Goal: Use online tool/utility: Use online tool/utility

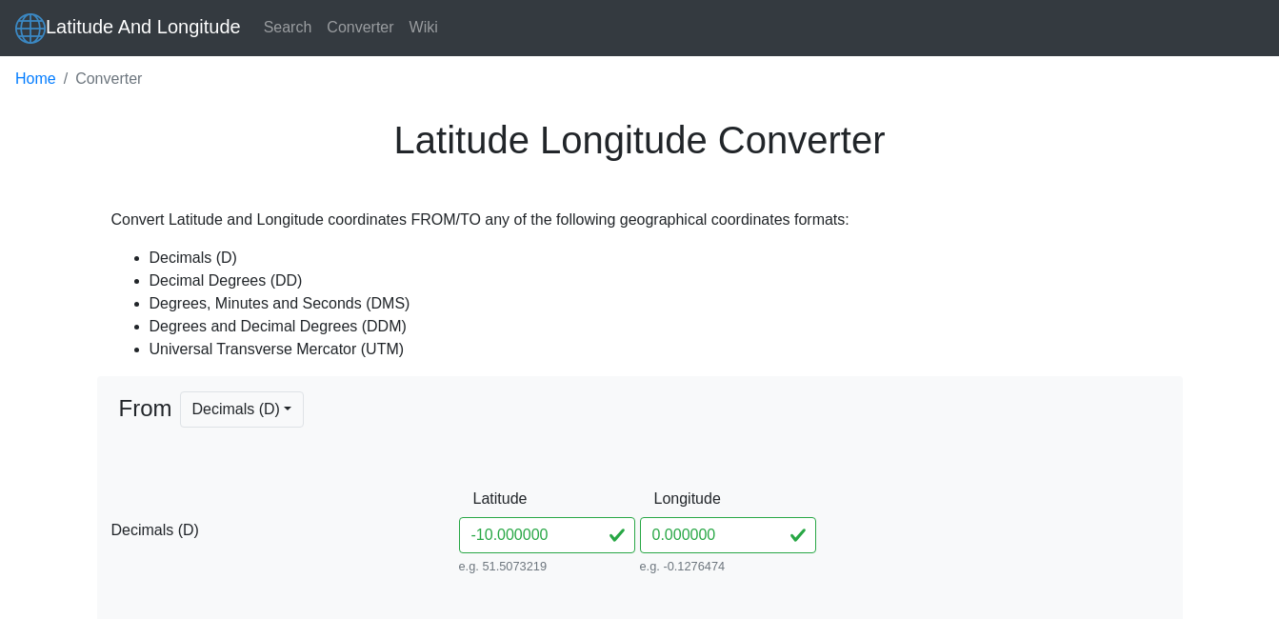
type input "-1.000000"
type input "0° S"
type input "0° W"
type input "0° 0' 0'' N"
type input "0° 0' 0'' E"
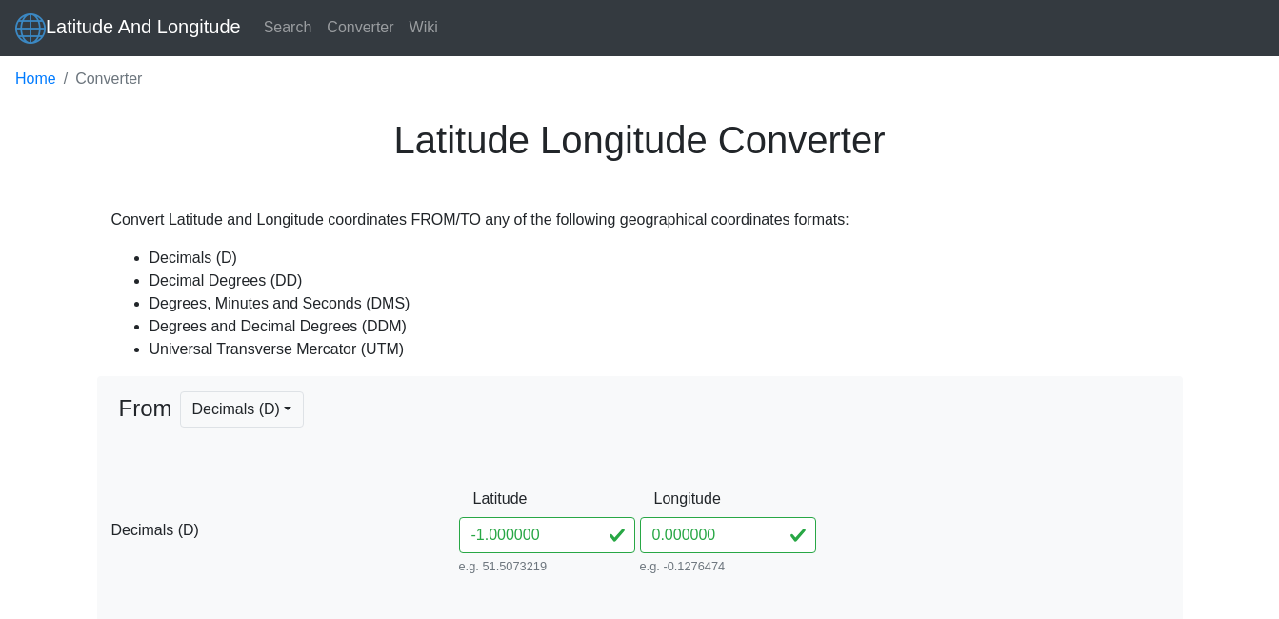
type input "0° 0' S"
type input "0° 0' W"
type input "166021.44309606554"
type input "0"
type input "31N"
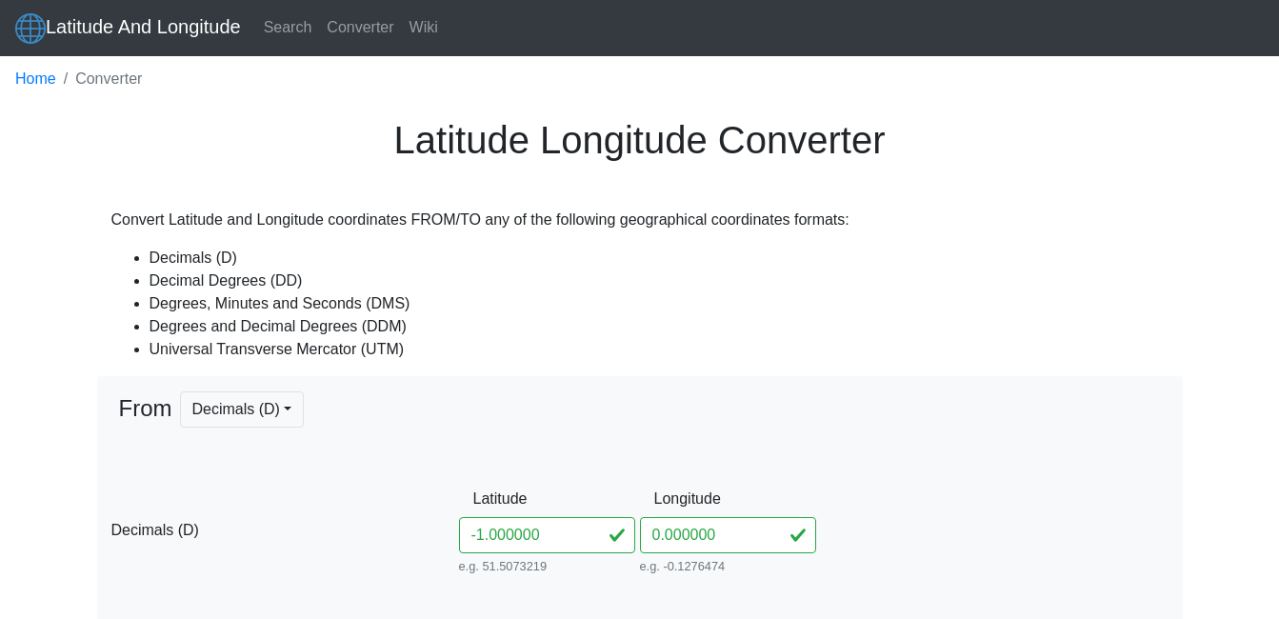
type input "-10"
type input "10° S"
type input "10° 0' 0'' S"
type input "10° 0' S"
type input "171071.26395195792"
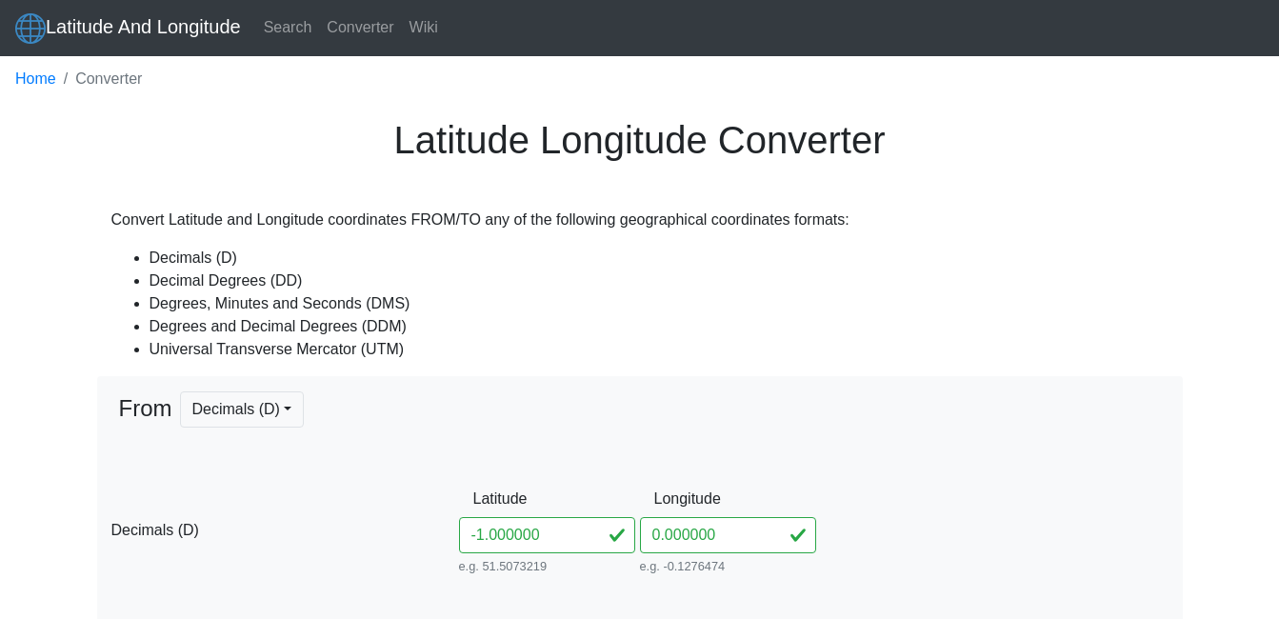
type input "8893091.145841427"
type input "31L"
type input "-1"
type input "1° S"
type input "1° 0' 0'' S"
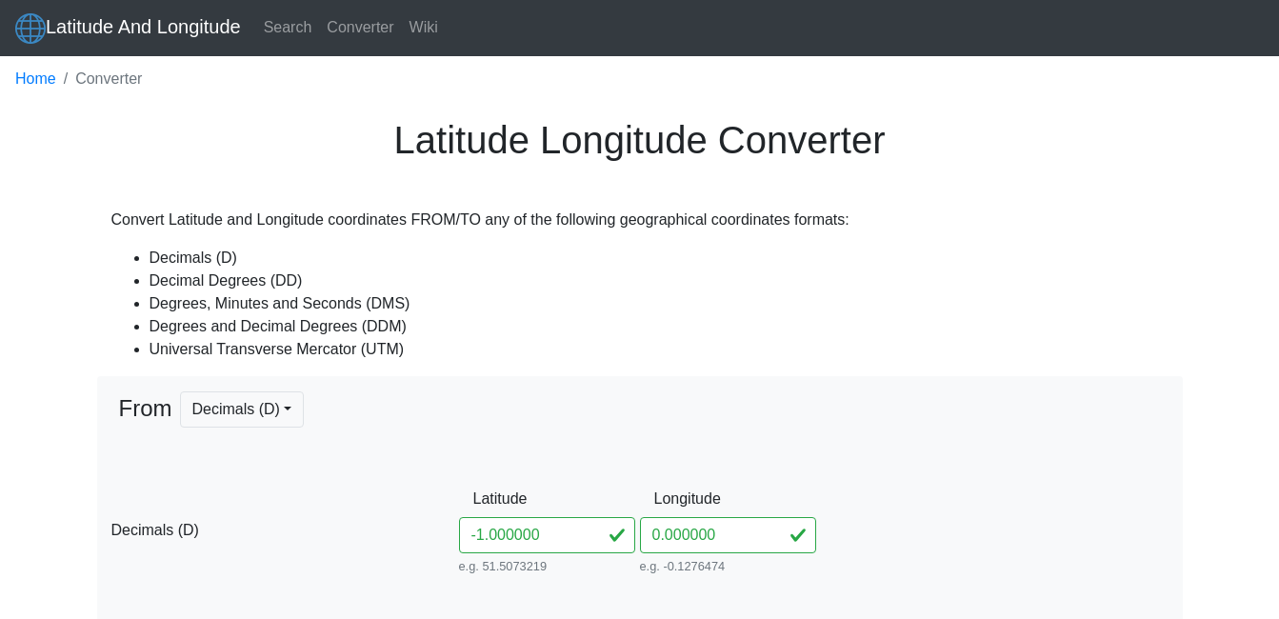
type input "1° 0' S"
type input "166072.06291914813"
type input "9889317.162249802"
type input "31M"
drag, startPoint x: 490, startPoint y: 539, endPoint x: 586, endPoint y: 534, distance: 96.3
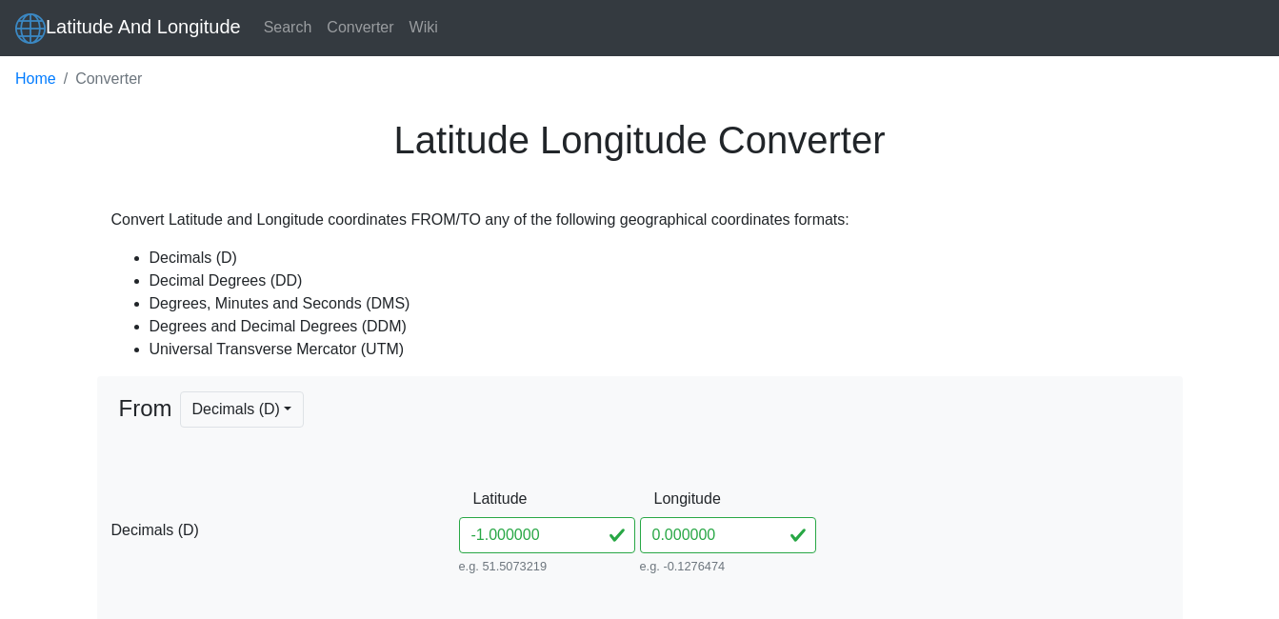
click at [586, 534] on input "-1.000000" at bounding box center [547, 535] width 176 height 36
type input "-1.38"
type input "-1.3"
type input "1.3° S"
type input "1° 18' 0'' S"
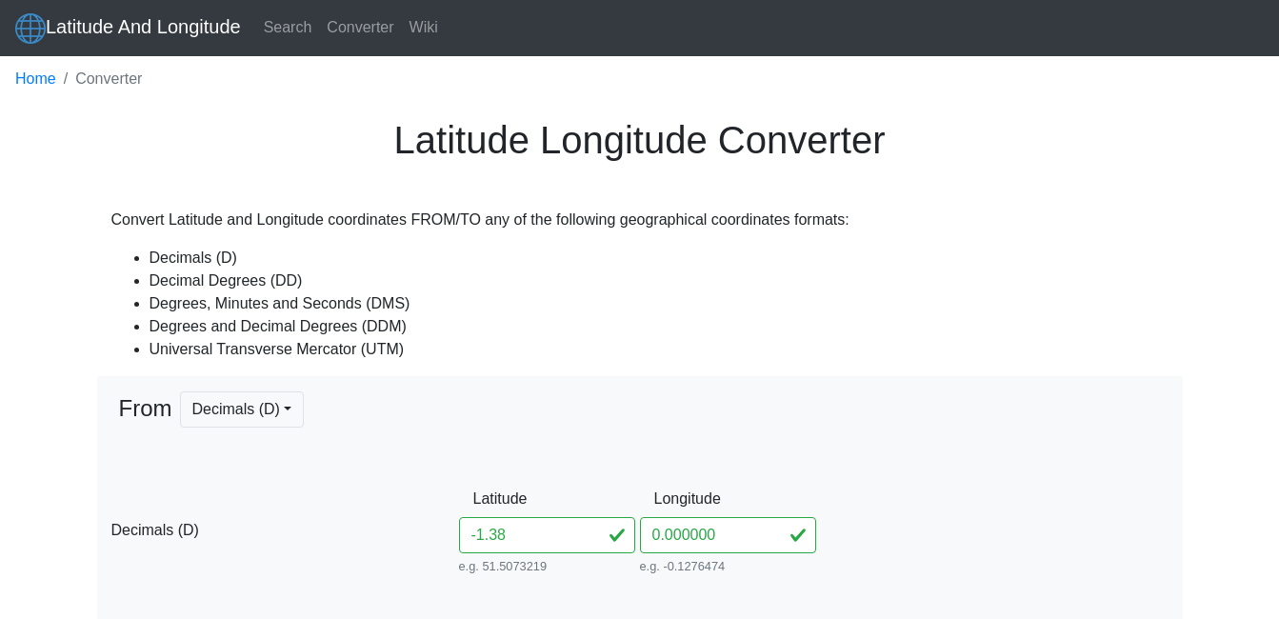
type input "1° 18' S"
type input "166106.9891637388"
type input "9856112.237583075"
type input "-1.38"
type input "1.38° S"
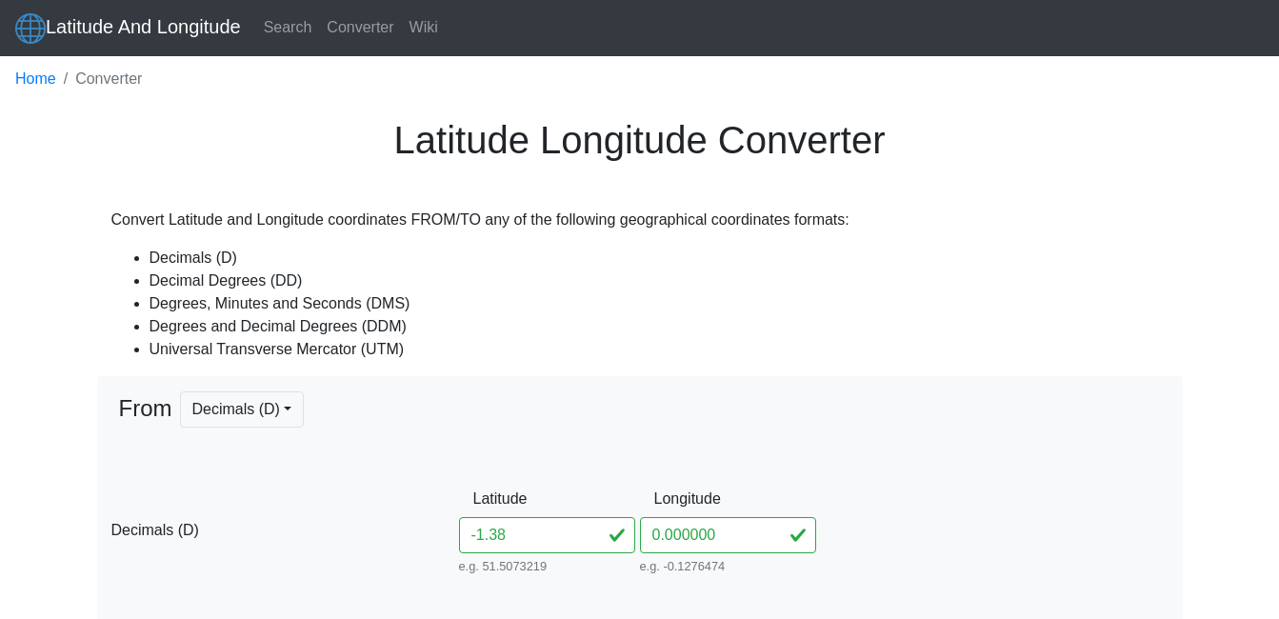
type input "1° 22' 48'' S"
type input "1° 22.8' S"
type input "166117.84137009713"
type input "9847257.581859551"
type input "-1.385"
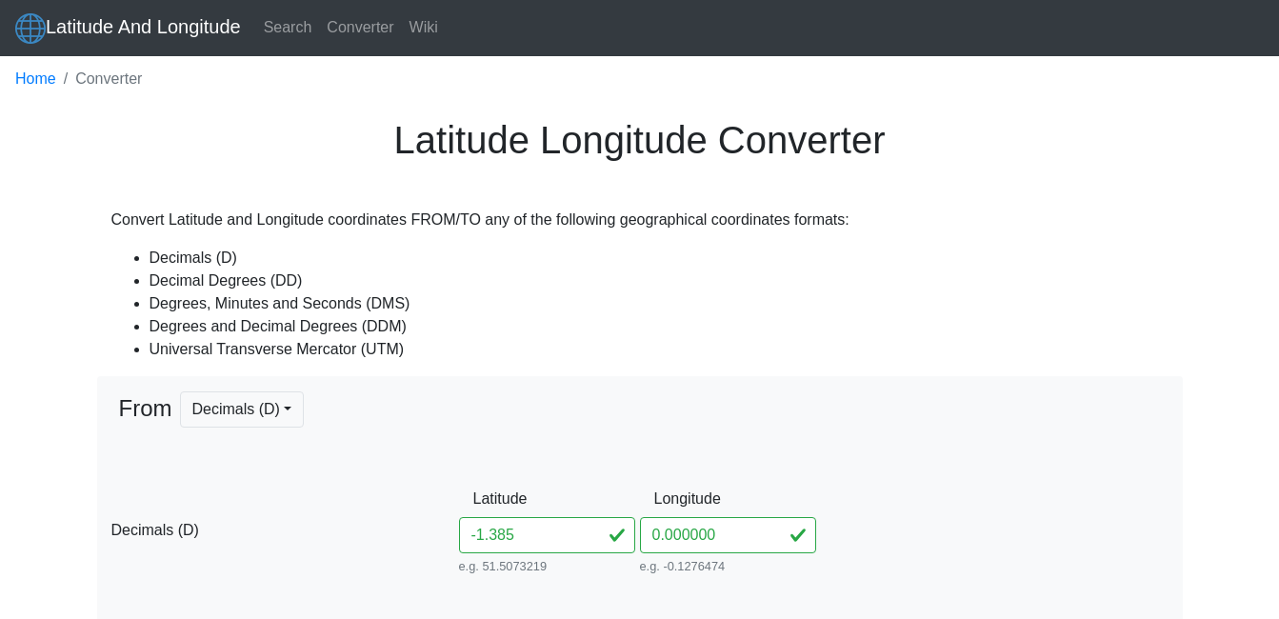
type input "-1.385"
type input "1.385° S"
type input "1° 23' 6'' S"
type input "1° 23.1' S"
type input "166118.54114118585"
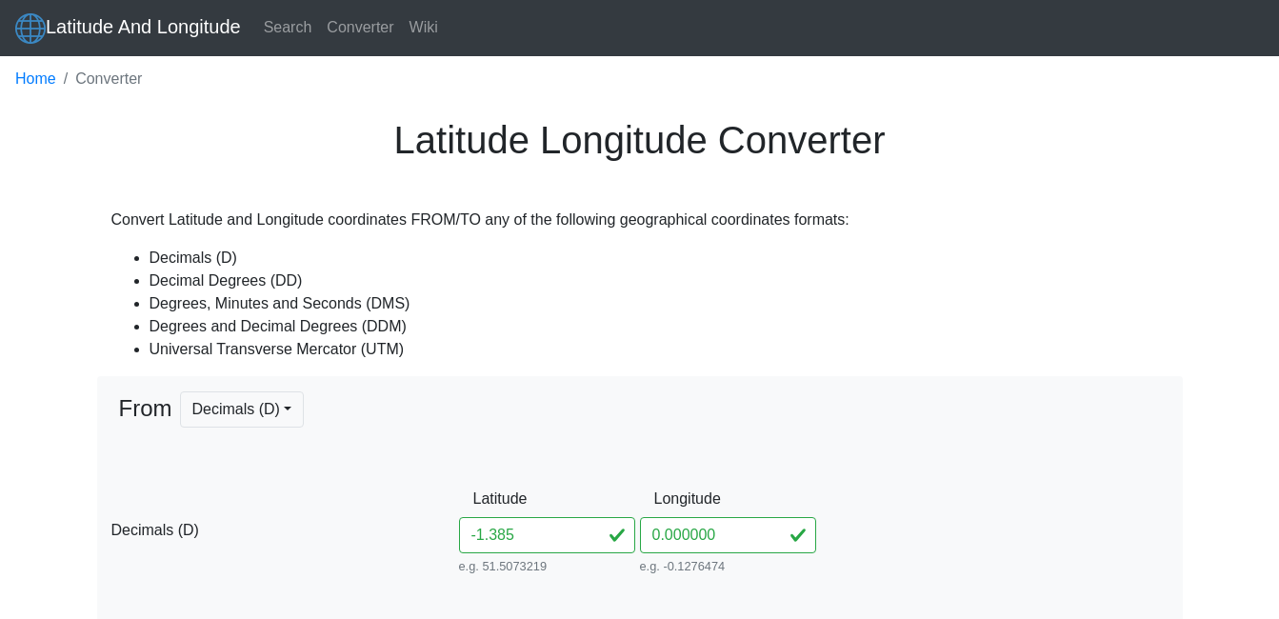
type input "9846704.165735602"
type input "-1.38506"
type input "1.38506° S"
type input "1° 23' 6.216'' S"
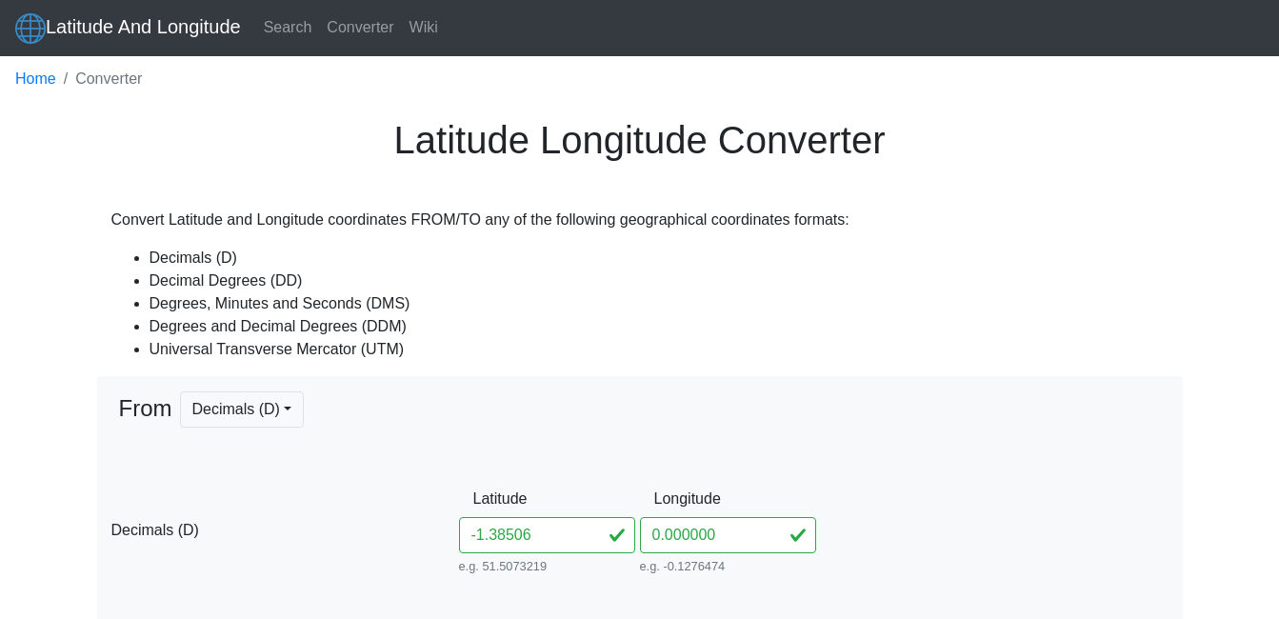
type input "1° 23.1036' S"
type input "166118.54955380323"
type input "9846697.524742013"
type input "-1.38506"
click at [648, 537] on input "0.000000" at bounding box center [728, 535] width 176 height 36
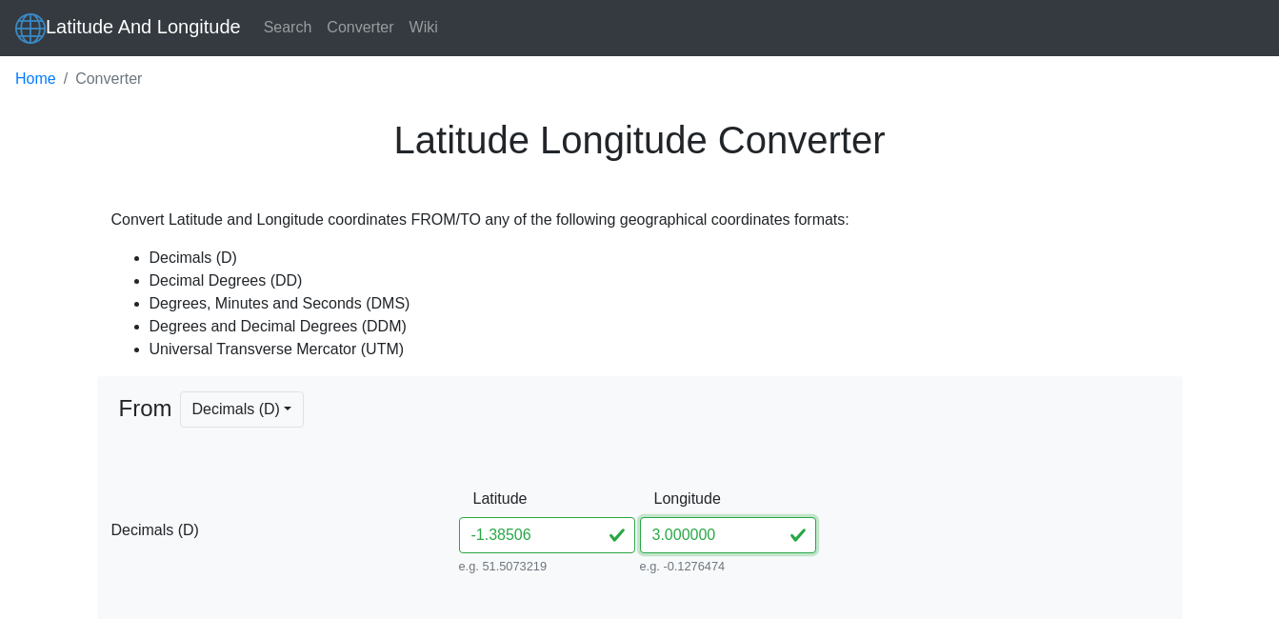
type input "34.000000"
drag, startPoint x: 675, startPoint y: 541, endPoint x: 773, endPoint y: 536, distance: 98.2
click at [773, 536] on input "34.000000" at bounding box center [728, 535] width 176 height 36
type input "34"
type input "34° E"
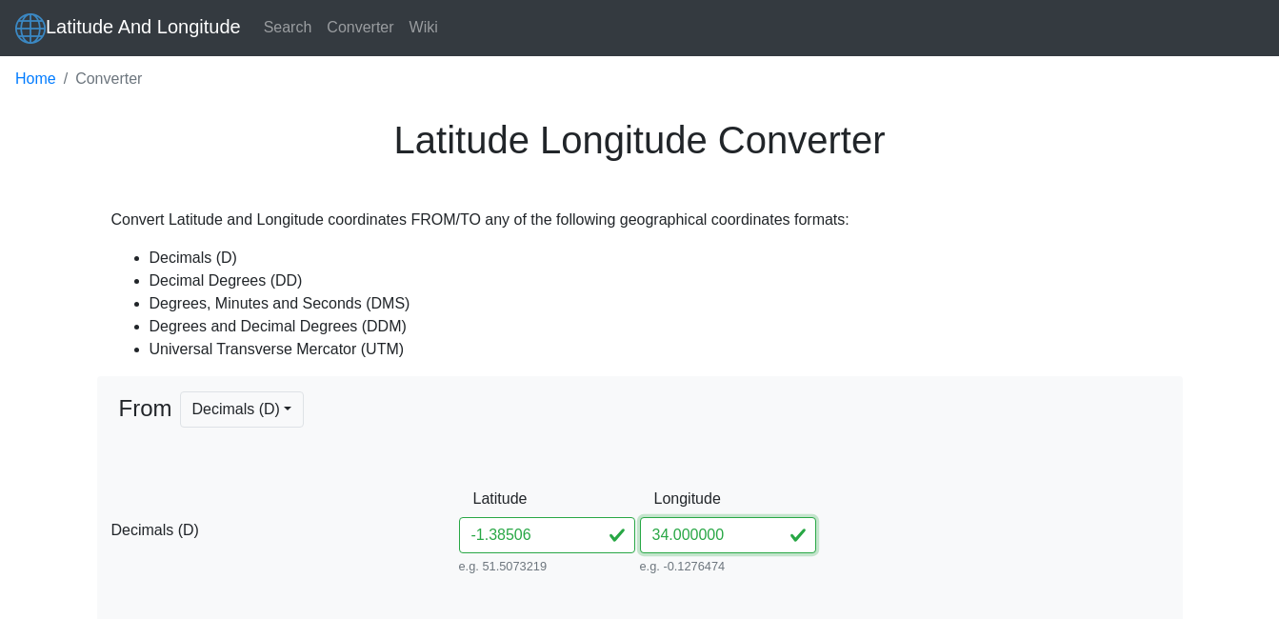
type input "34° 0' 0'' E"
type input "34° 0' E"
type input "611248.3485543844"
type input "9846885.48681744"
type input "36M"
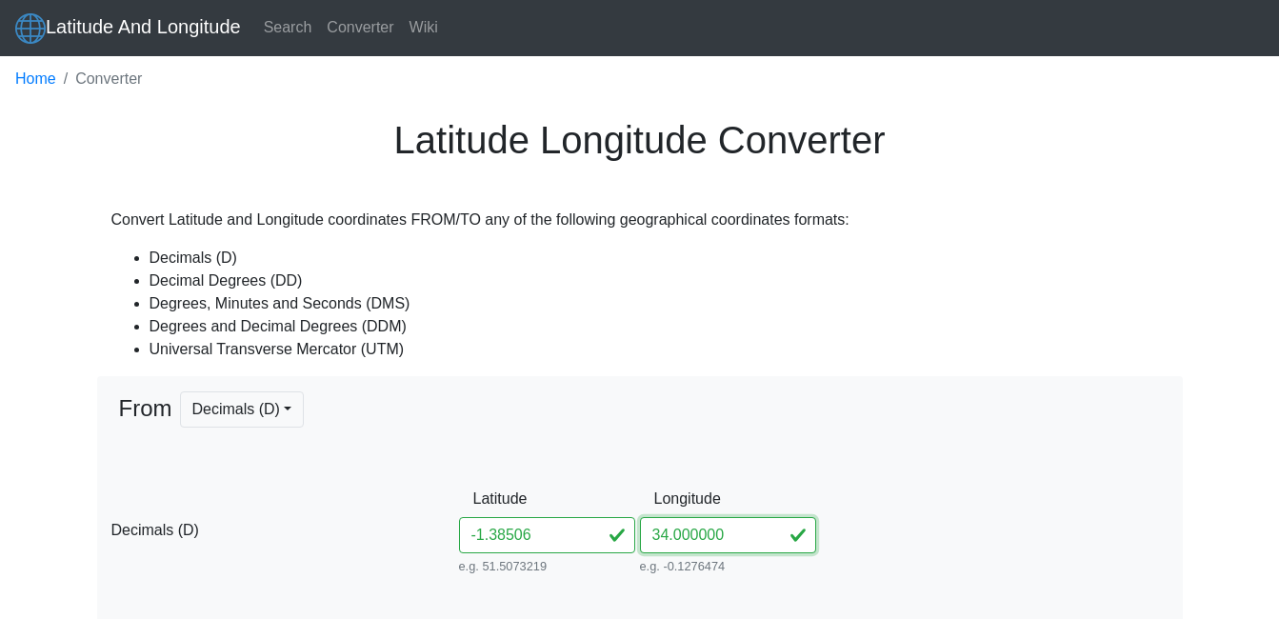
type input "3"
type input "3° E"
type input "3° 0' 0'' E"
type input "3° 0' E"
type input "500000"
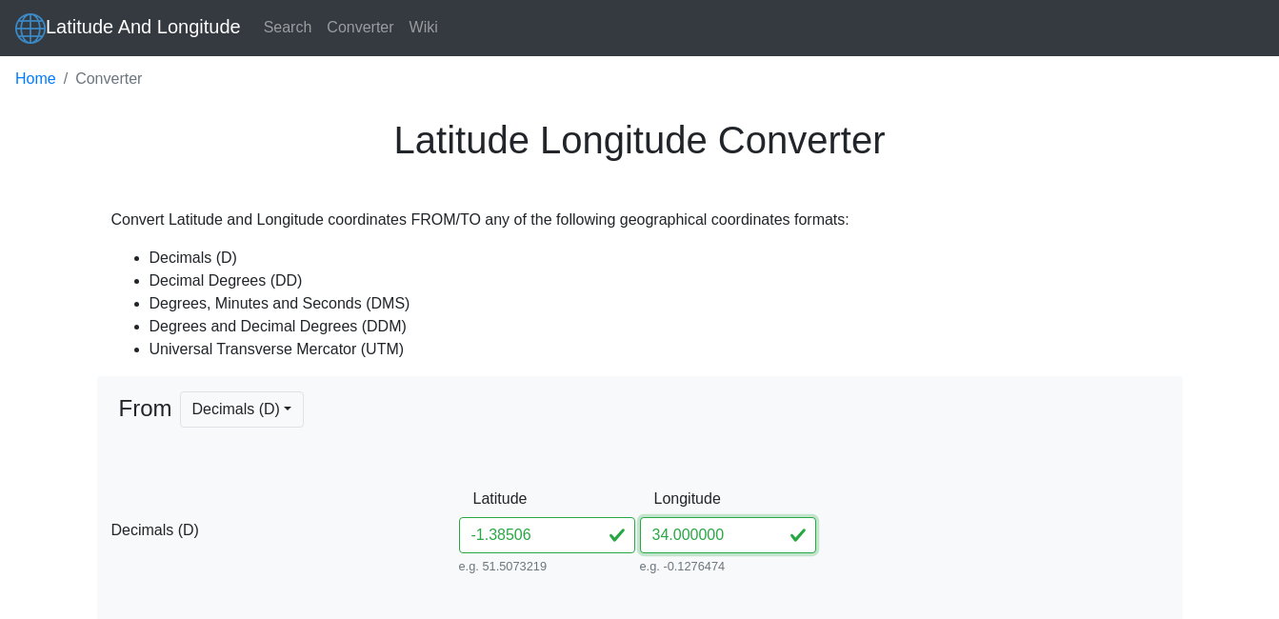
type input "9846908.954931185"
type input "31M"
type input "34.420"
type input "34.4"
type input "34.4° E"
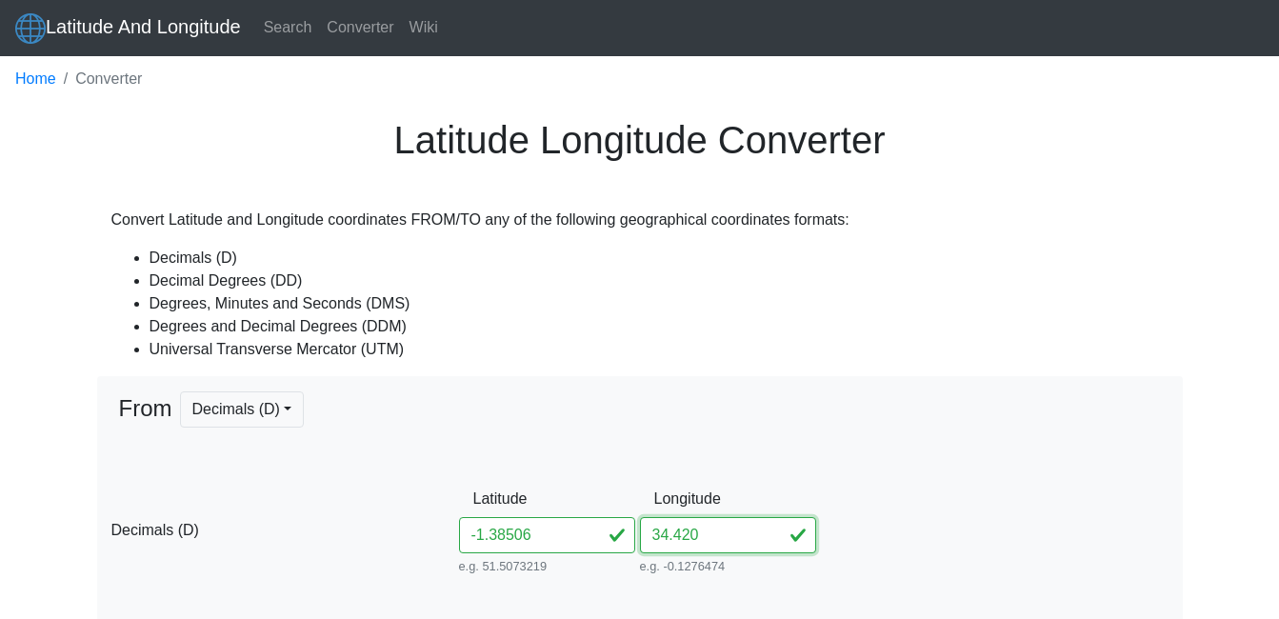
type input "34° 24' 0'' E"
type input "34° 24' E"
type input "655755.3225070384"
type input "9846862.95175802"
type input "36M"
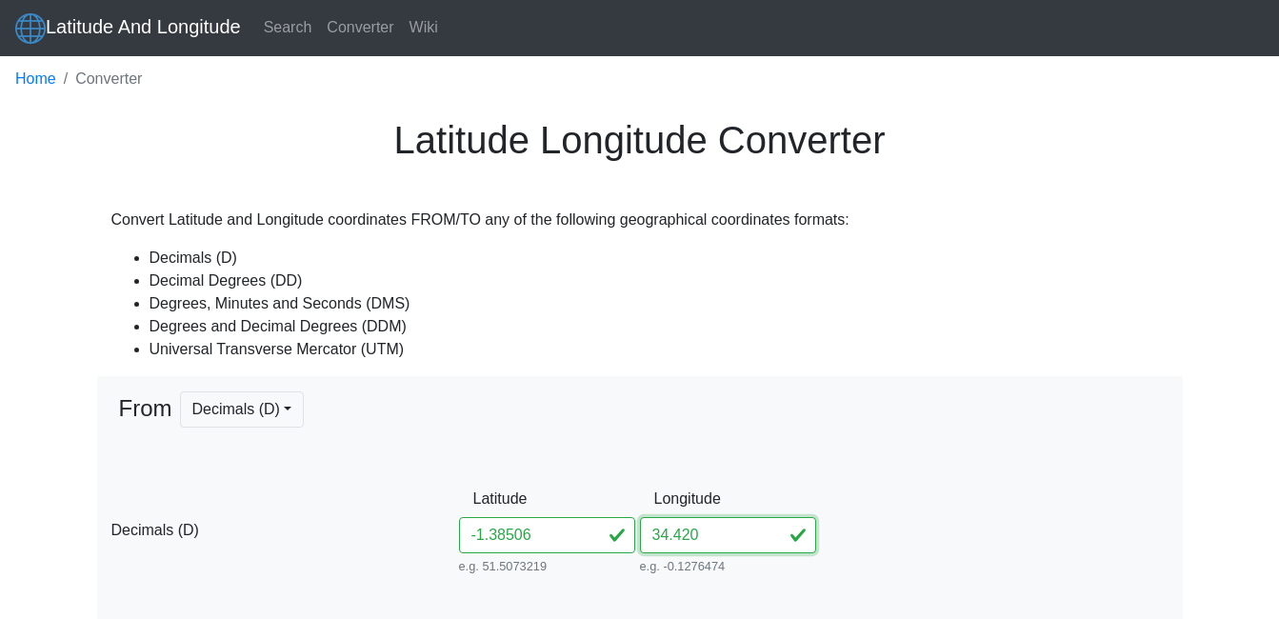
type input "34.42"
type input "34.42° E"
type input "34° 25' 12'' E"
type input "34° 25.2' E"
type input "657980.8535146671"
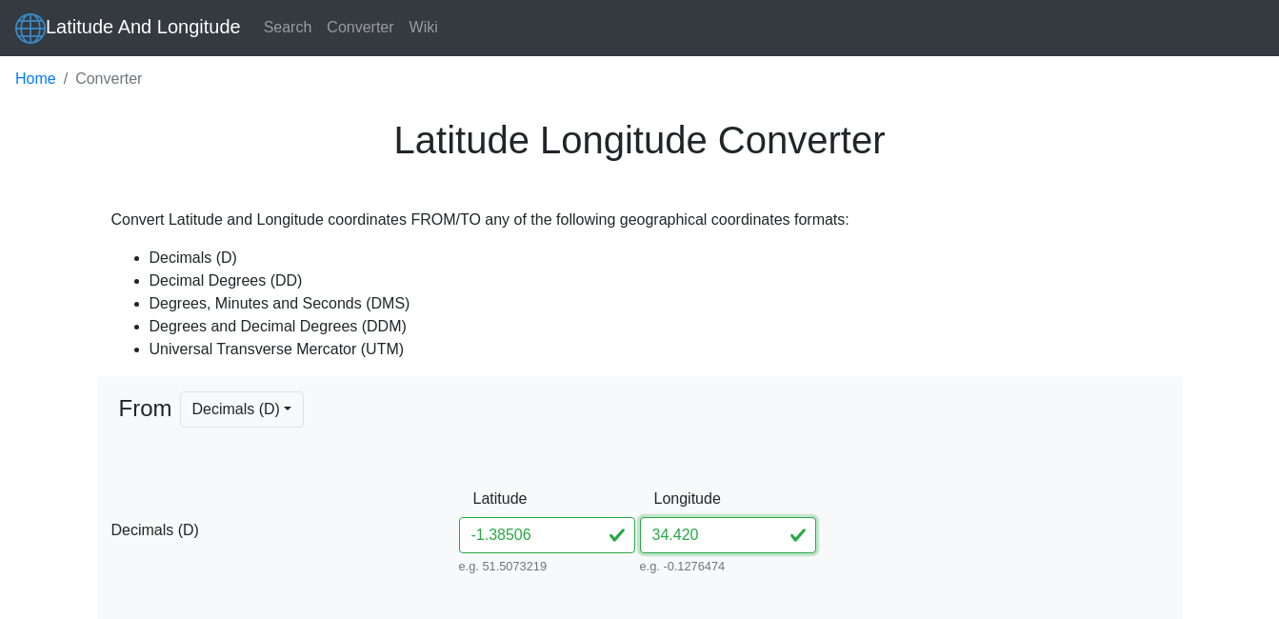
type input "9846861.627650486"
type input "34.4201"
type input "34.4201° E"
type input "34° 25' 12.36'' E"
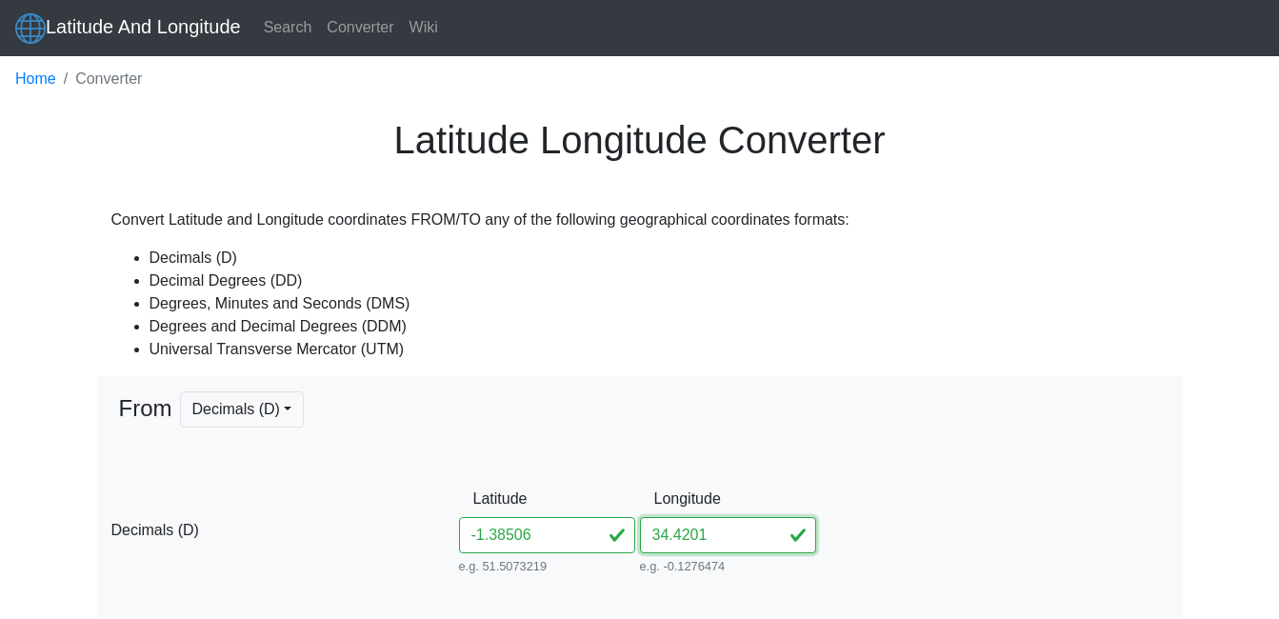
type input "34° 25.206' E"
type input "657991.9812181308"
type input "9846861.62098271"
type input "34.42017"
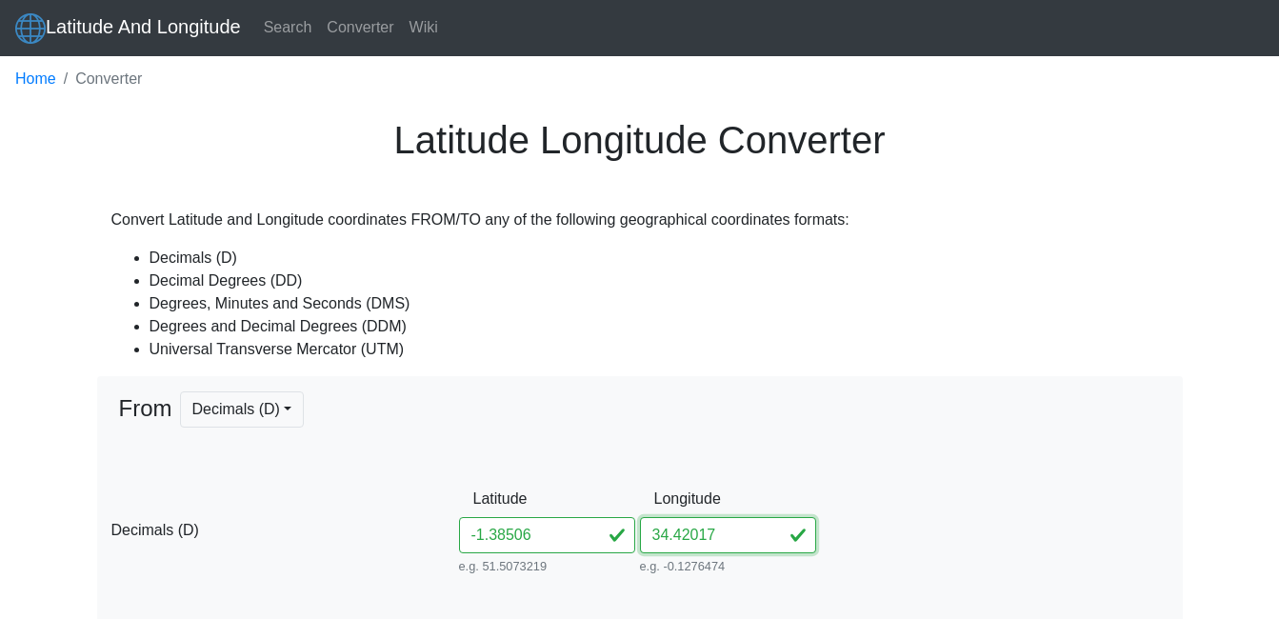
type input "34.42017° E"
type input "34° 25' 12.612'' E"
type input "34° 25.2102' E"
type input "657999.770610844"
type input "9846861.616314989"
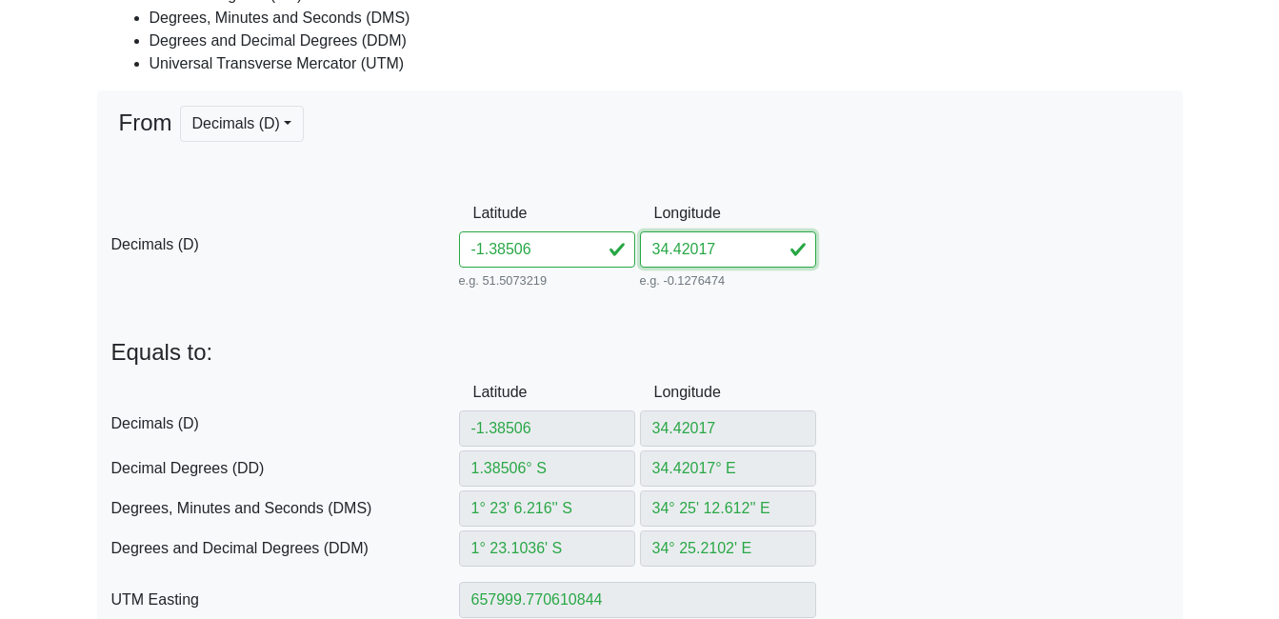
scroll to position [381, 0]
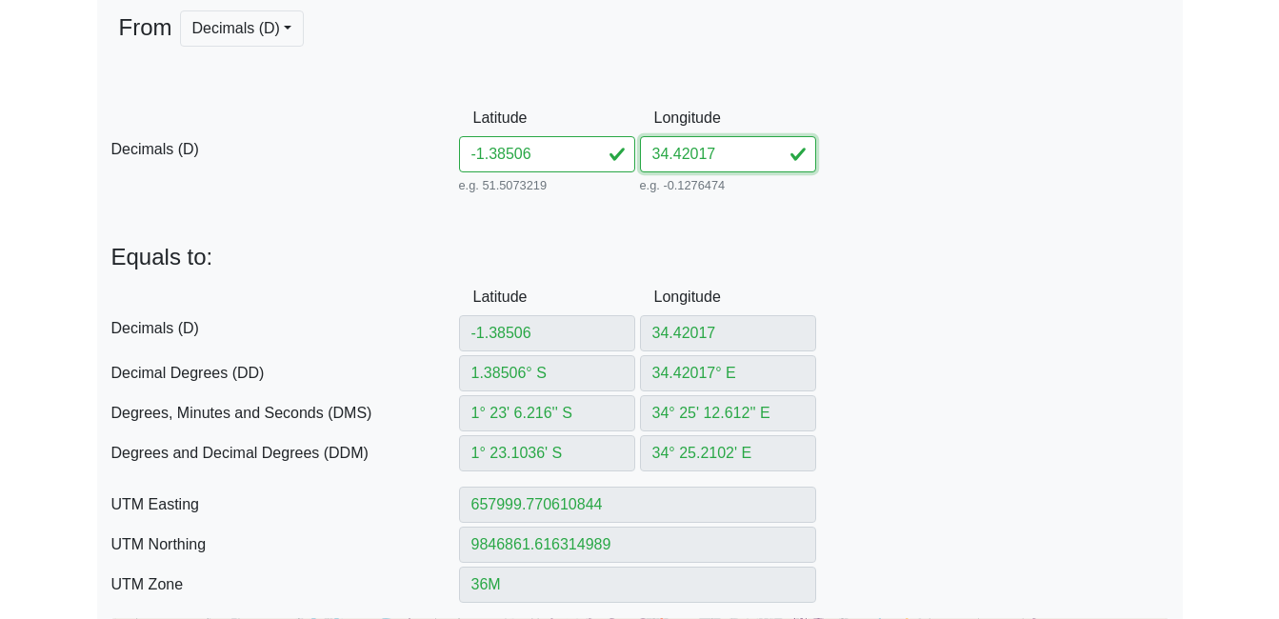
drag, startPoint x: 690, startPoint y: 155, endPoint x: 754, endPoint y: 168, distance: 65.9
click at [754, 168] on input "34.42017" at bounding box center [728, 154] width 176 height 36
type input "34.4291"
type input "34.429"
type input "34.429° E"
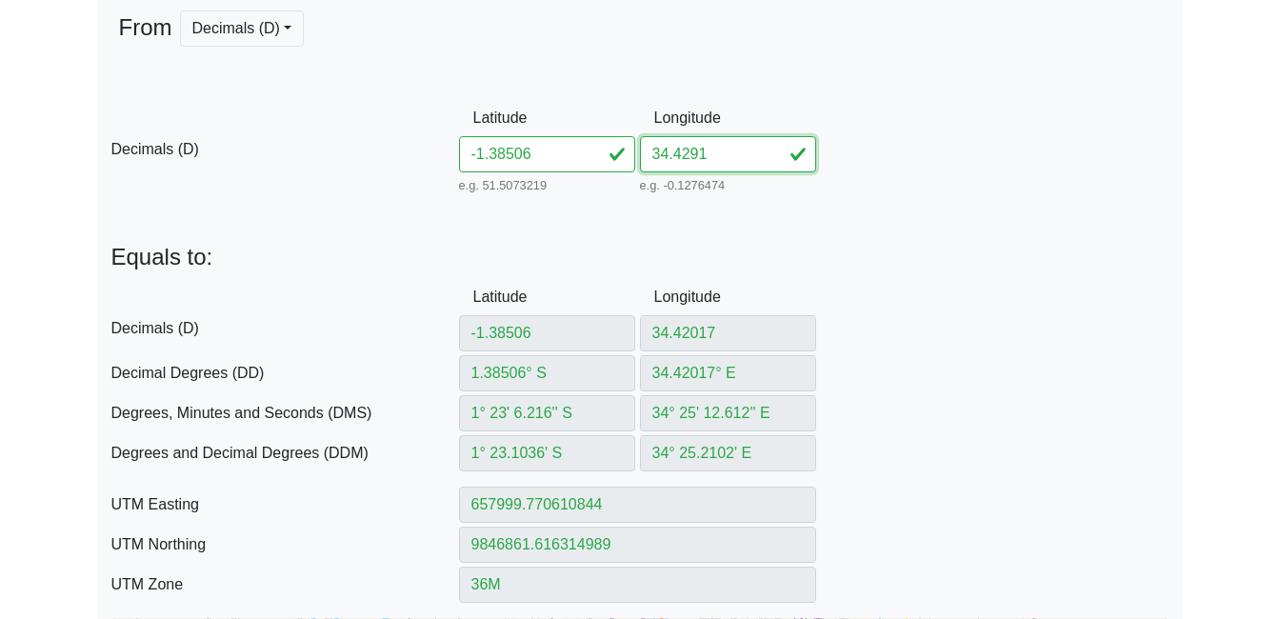
type input "34° 25' 44.4'' E"
type input "34° 25.74' E"
type input "658982.3487694669"
type input "9846861.025668235"
type input "34.42916"
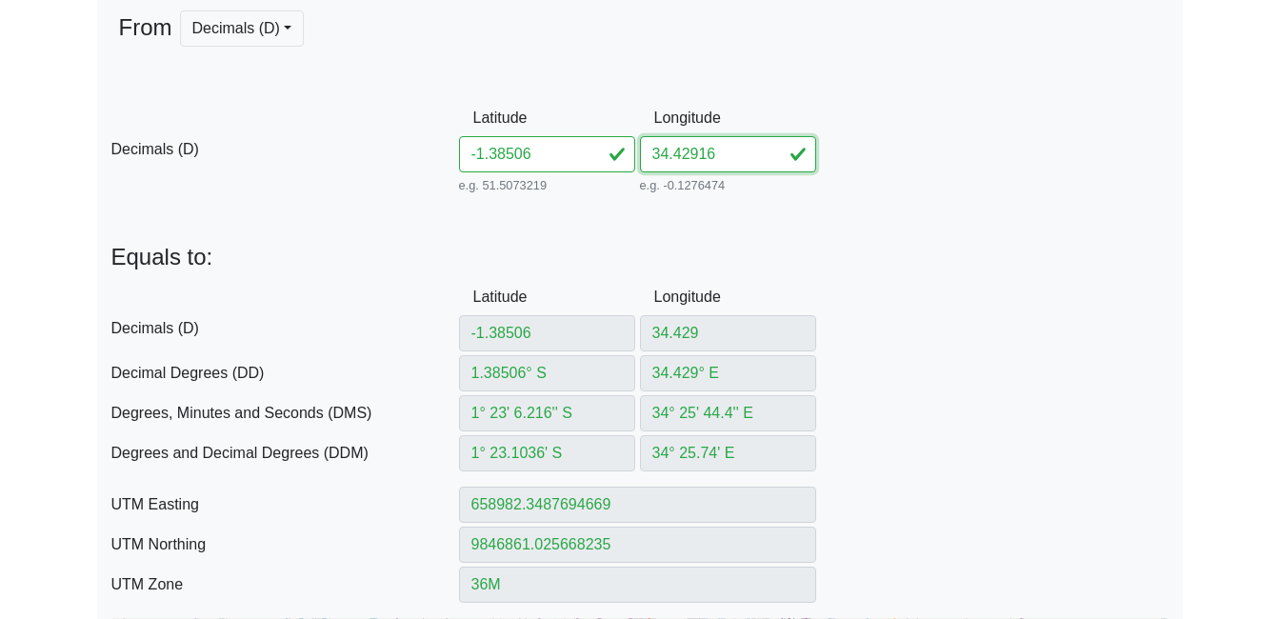
type input "34.4291"
type input "34.4291° E"
type input "34° 25' 44.76'' E"
type input "34° 25.746' E"
type input "658993.4765166405"
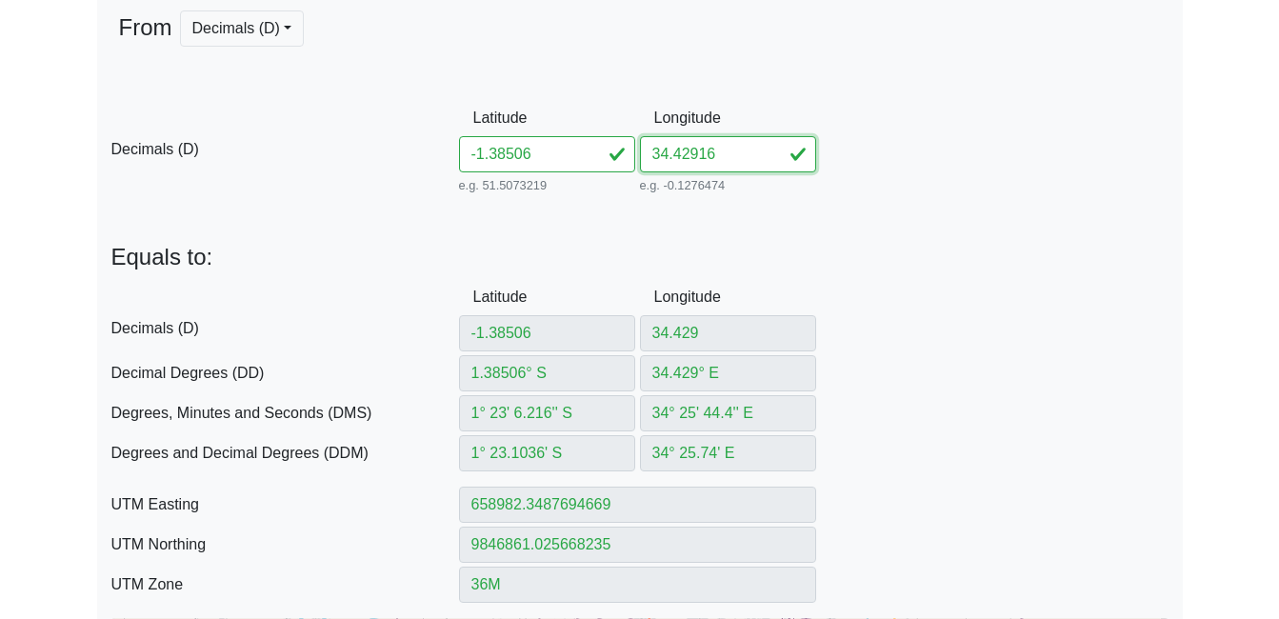
type input "9846861.018958157"
type input "34.42916"
type input "34.42916° E"
type input "34° 25' 44.976'' E"
type input "34° 25.7496' E"
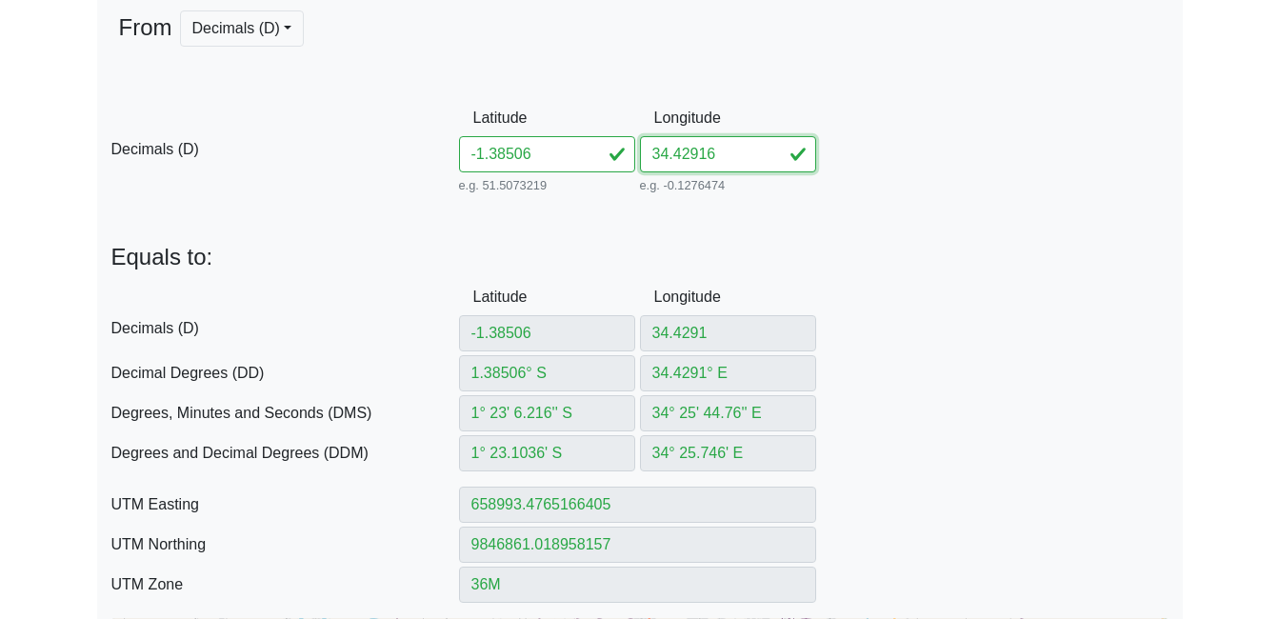
type input "659000.1531651798"
type input "9846861.014931884"
type input "34.42916"
drag, startPoint x: 505, startPoint y: 158, endPoint x: 533, endPoint y: 164, distance: 29.1
click at [533, 164] on input "-1.38506" at bounding box center [547, 154] width 176 height 36
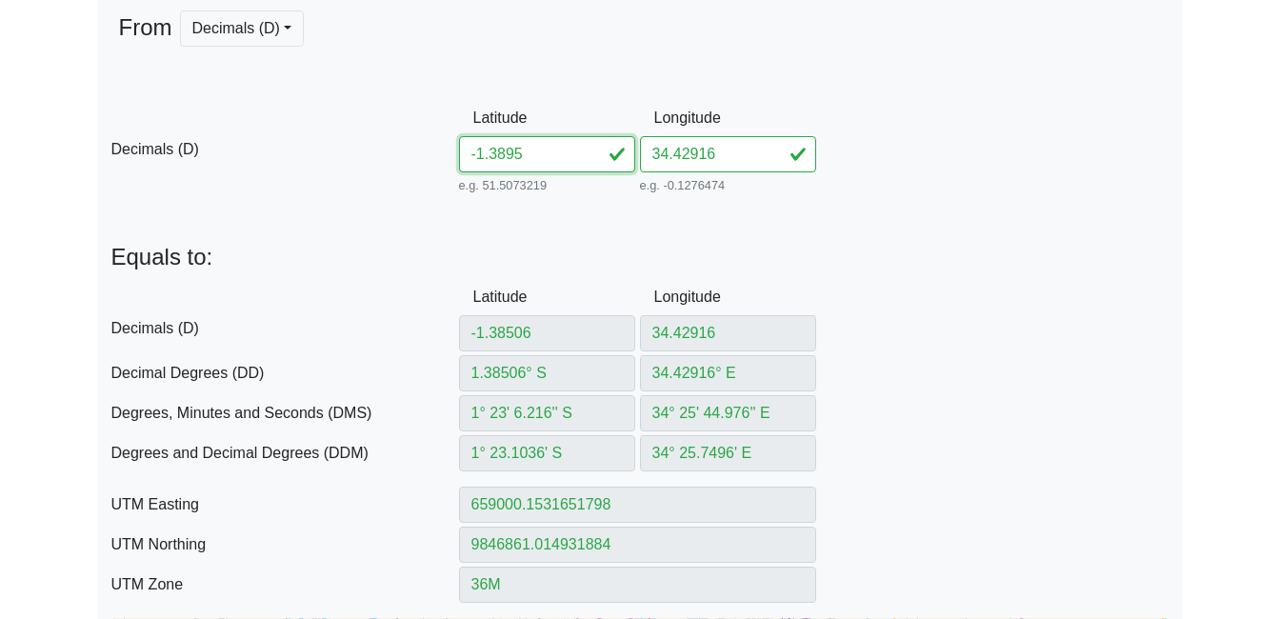
type input "-1.38958"
type input "-1.389"
type input "1.389° S"
type input "1° 23' 20.4'' S"
type input "1° 23.34' S"
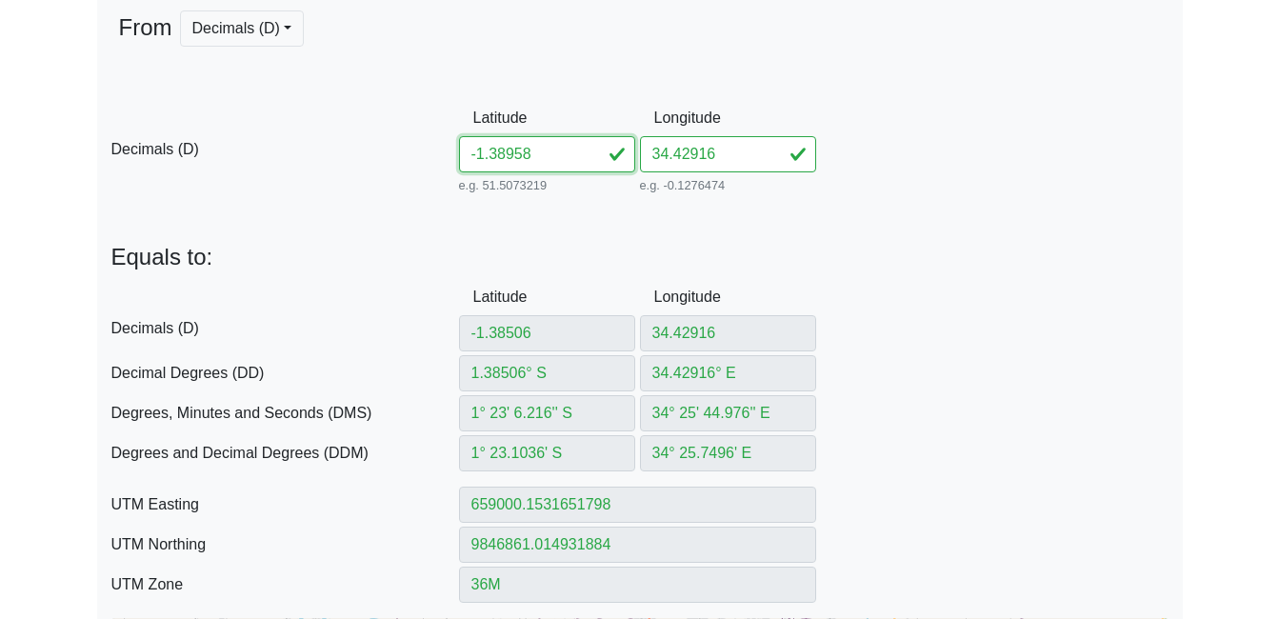
type input "658999.8900863318"
type input "9846425.387722086"
type input "-1.38958"
type input "1.38958° S"
type input "1° 23' 22.488'' S"
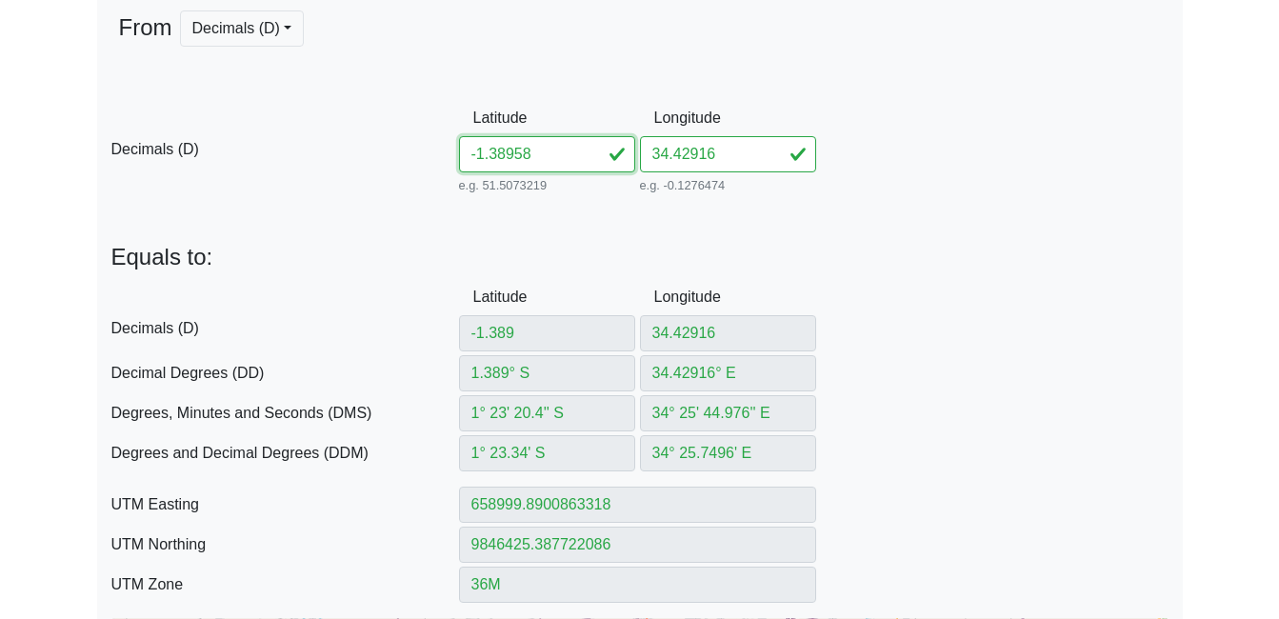
type input "1° 23.3748' S"
type input "658999.8512958987"
type input "9846361.259857561"
type input "-1.3895"
type input "1.3895° S"
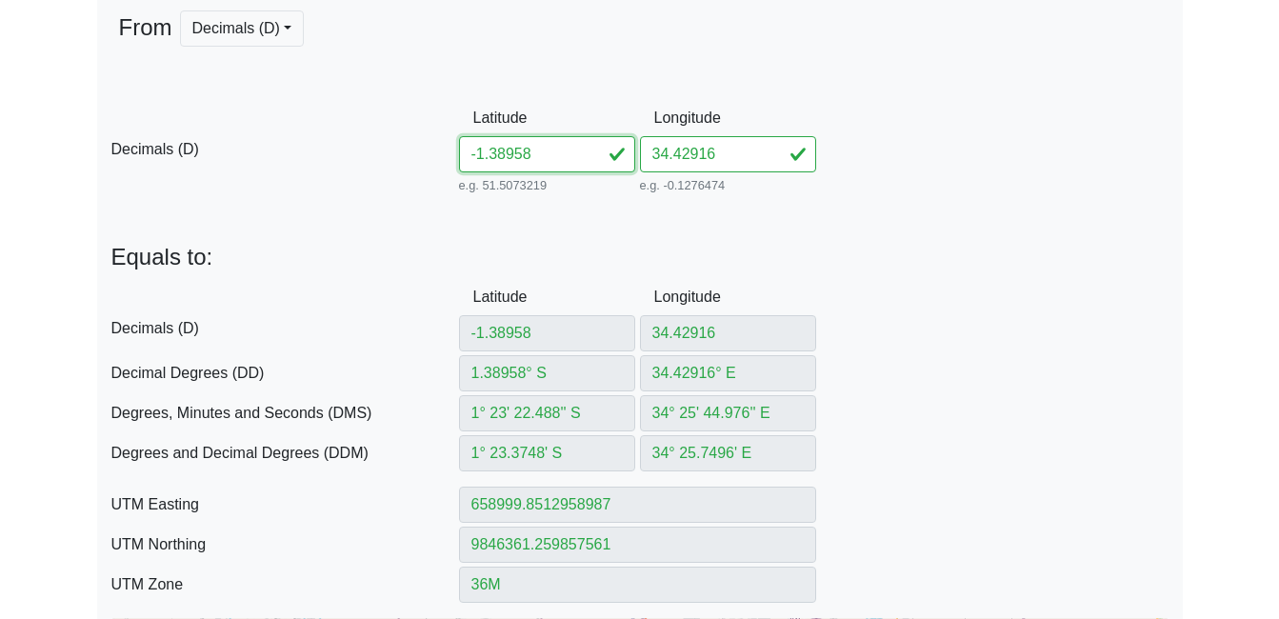
type input "1° 23' 22.2'' S"
type input "1° 23.37' S"
type input "658999.8566472658"
type input "9846370.105080273"
type input "-1.38958"
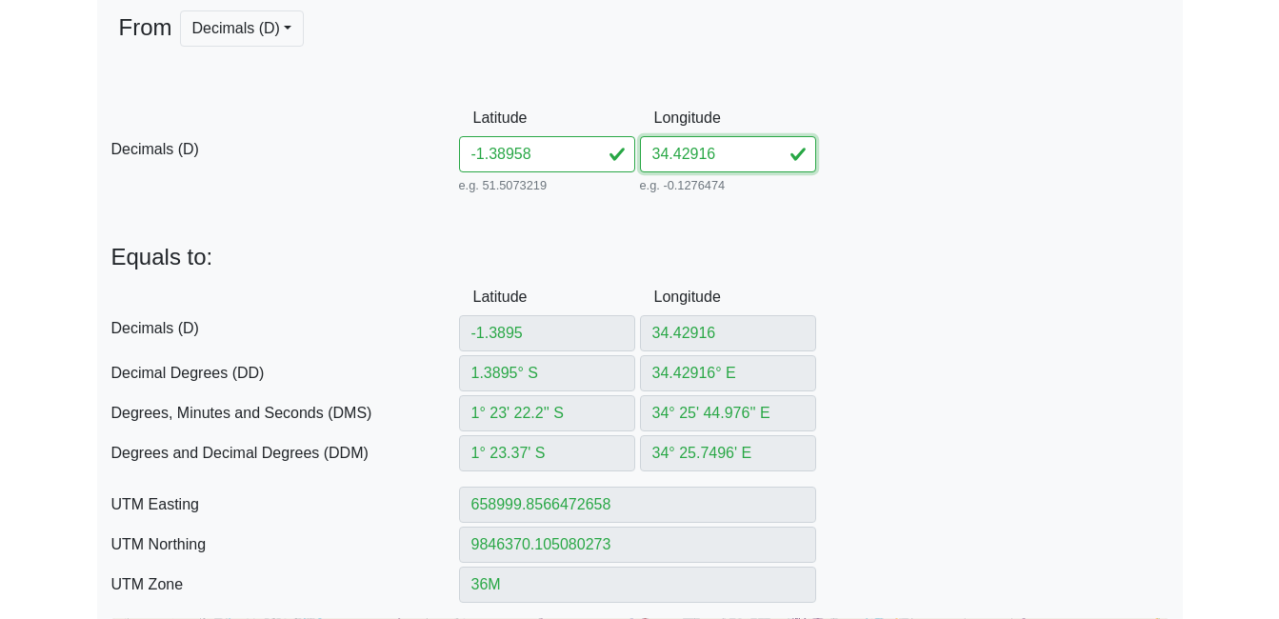
drag, startPoint x: 690, startPoint y: 157, endPoint x: 783, endPoint y: 162, distance: 93.5
click at [783, 162] on input "34.42916" at bounding box center [728, 154] width 176 height 36
type input "34.42017"
type input "-1.38958"
type input "34.42"
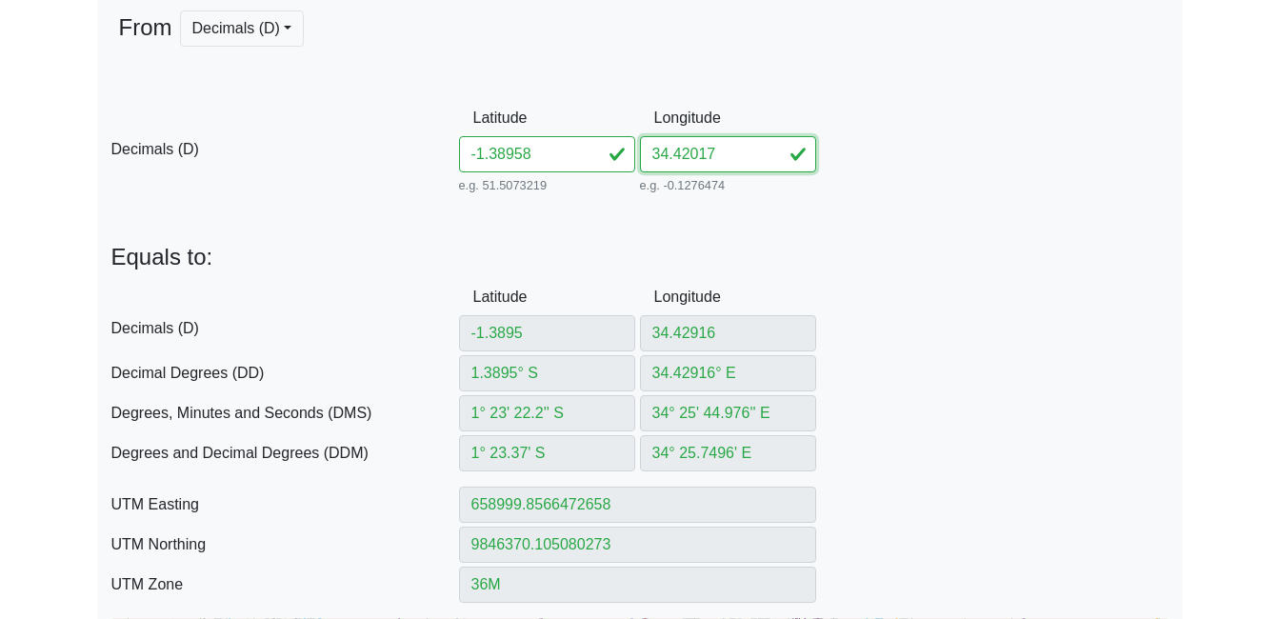
type input "1.38958° S"
type input "34.42° E"
type input "1° 23' 22.488'' S"
type input "34° 25' 12'' E"
type input "1° 23.3748' S"
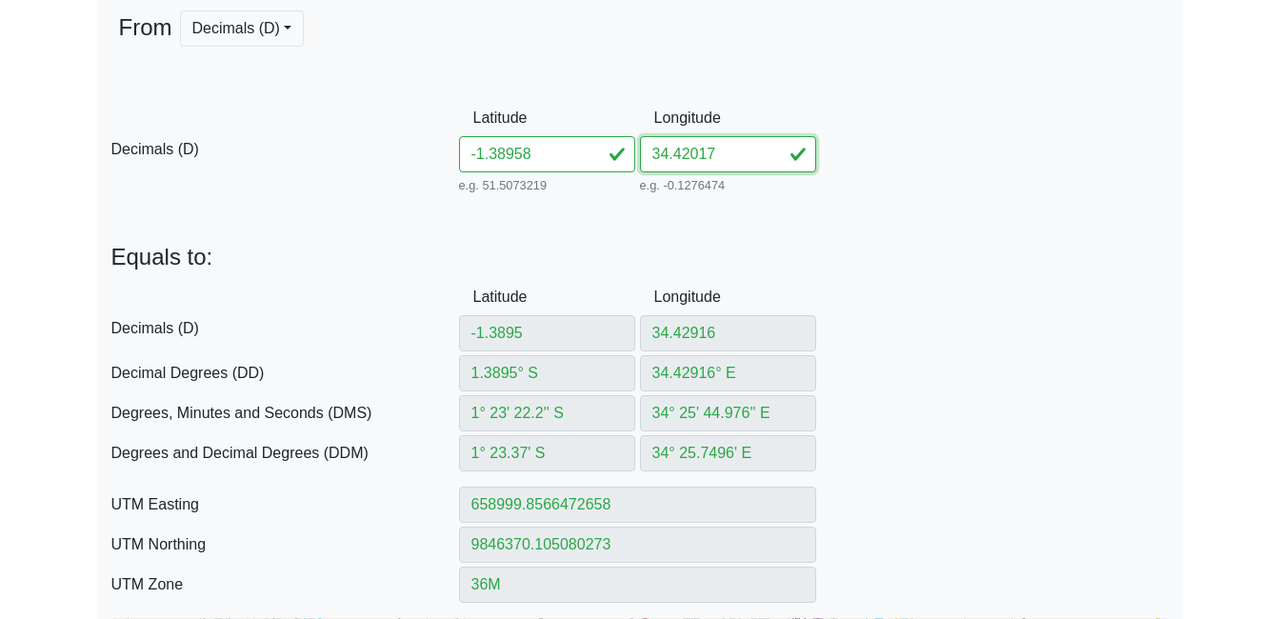
type input "34° 25.2' E"
type input "657980.553582185"
type input "9846361.874574149"
type input "34.4201"
type input "34.4201° E"
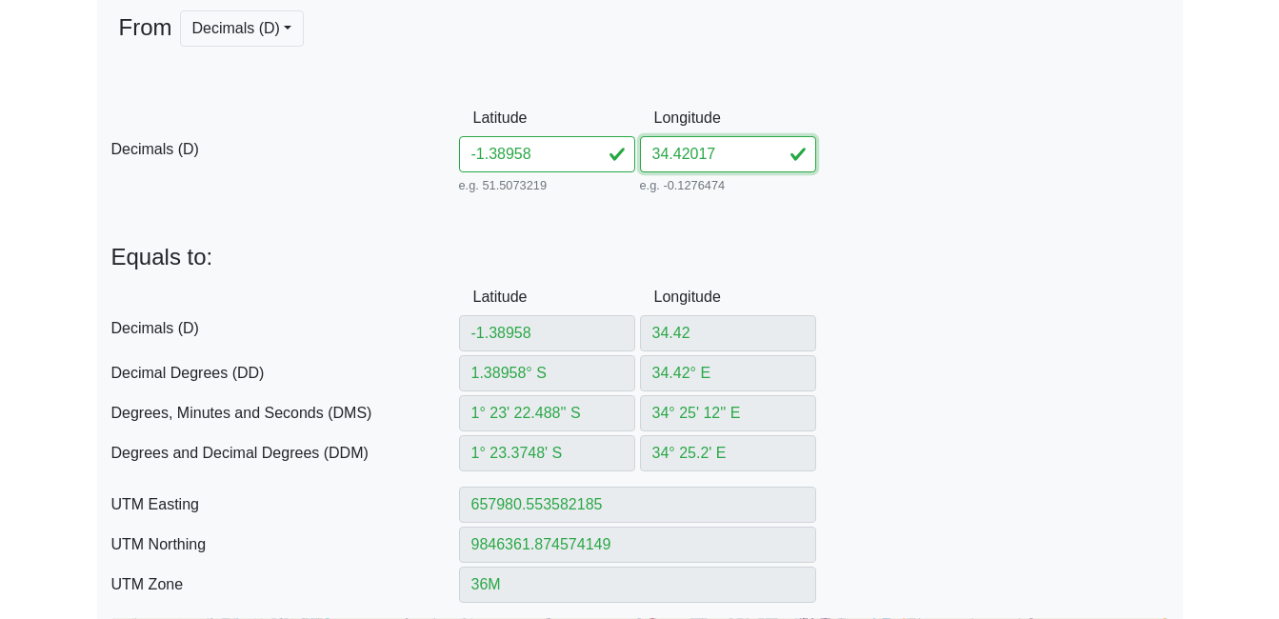
type input "34° 25' 12.36'' E"
type input "34° 25.206' E"
type input "657991.6812645047"
type input "9846361.86788463"
type input "34.42017"
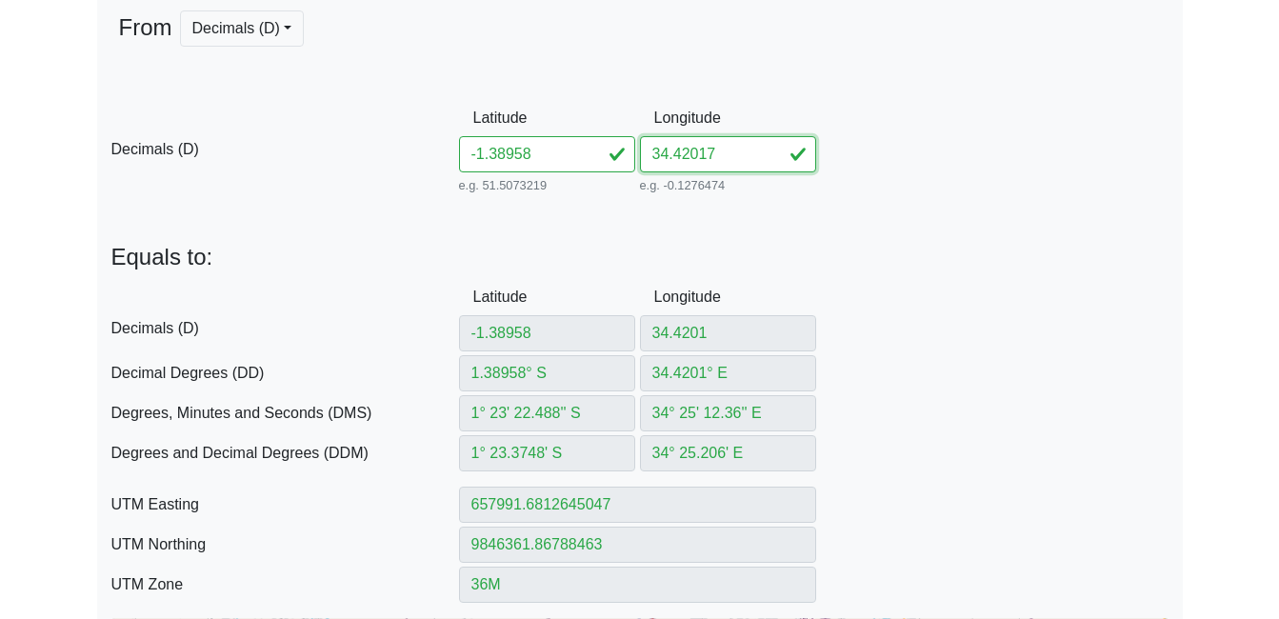
type input "34.42017° E"
type input "34° 25' 12.612'' E"
type input "34° 25.2102' E"
type input "657999.4706424173"
type input "9846361.863201687"
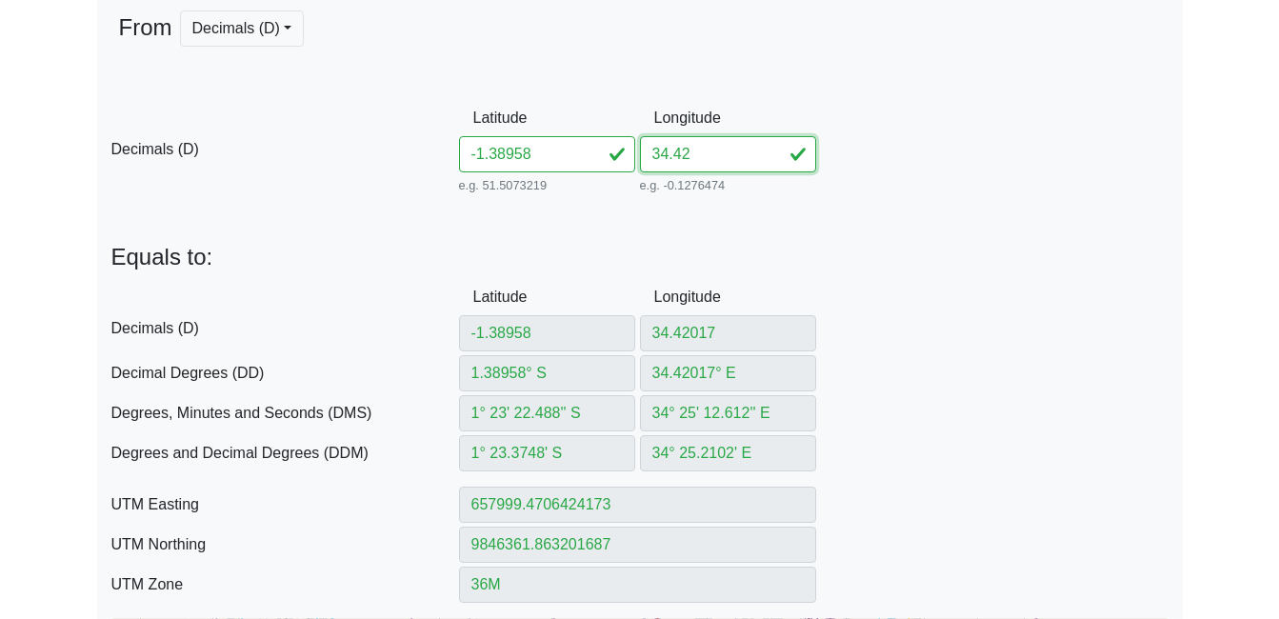
type input "34.429"
type input "34.4201"
type input "34.4201° E"
type input "34° 25' 12.36'' E"
type input "34° 25.206' E"
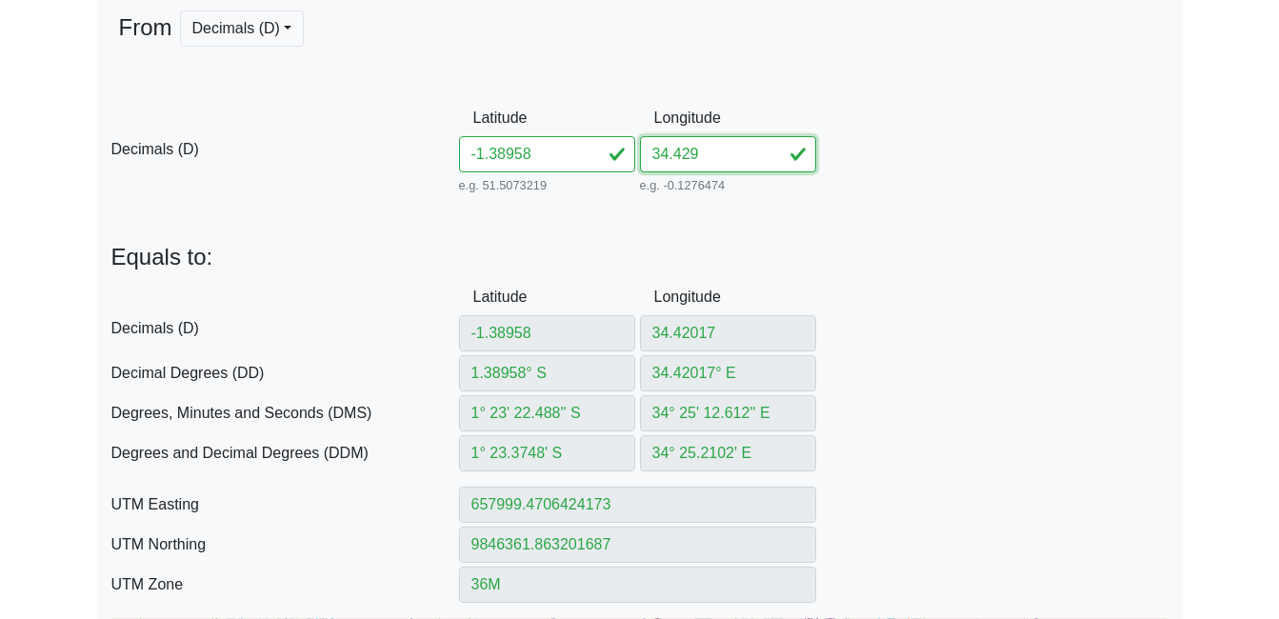
type input "657991.6812645047"
type input "9846361.86788463"
type input "34.42"
type input "34.42° E"
type input "34° 25' 12'' E"
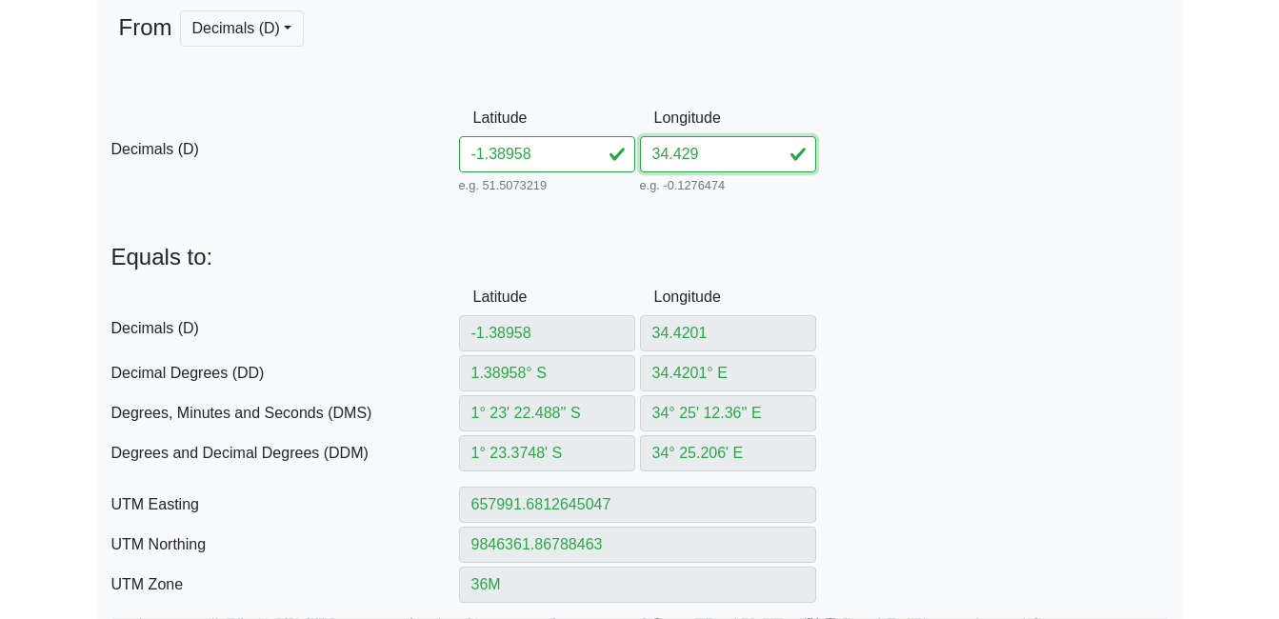
type input "34° 25.2' E"
type input "657980.553582185"
type input "9846361.874574149"
type input "34.429"
type input "34.429° E"
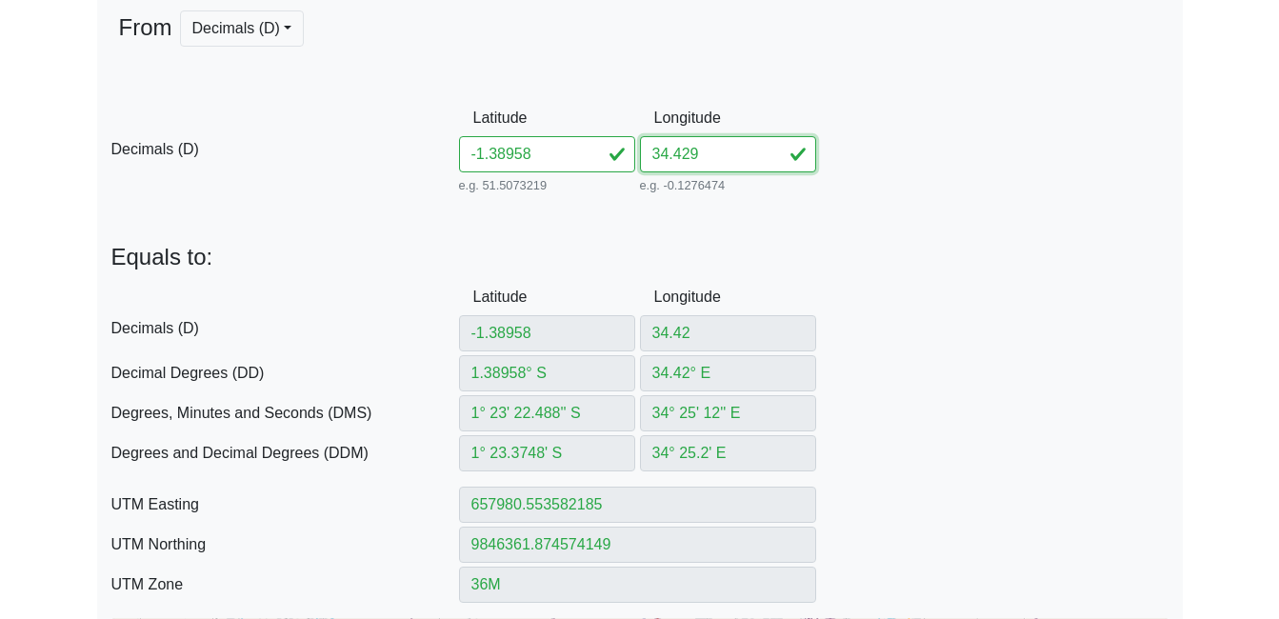
type input "34° 25' 44.4'' E"
type input "34° 25.74' E"
type input "658982.0469340165"
type input "9846361.270628924"
type input "34.4291"
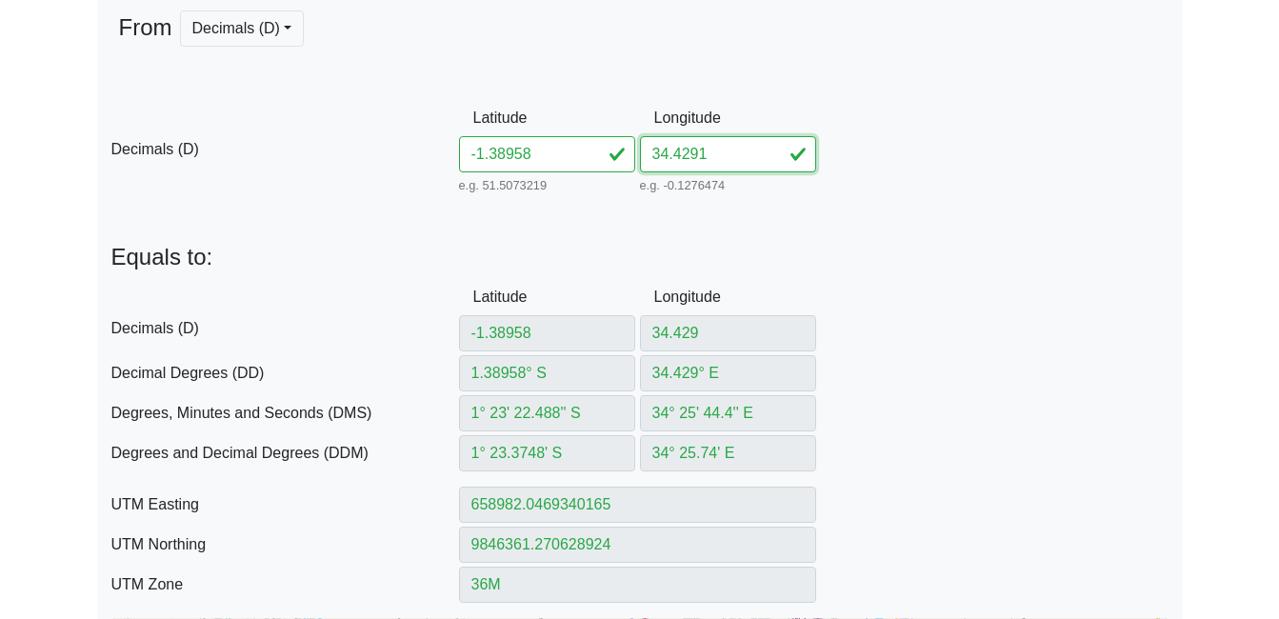
type input "34.4291"
type input "34.4291° E"
type input "34° 25' 44.76'' E"
type input "34° 25.746' E"
type input "658993.1746600459"
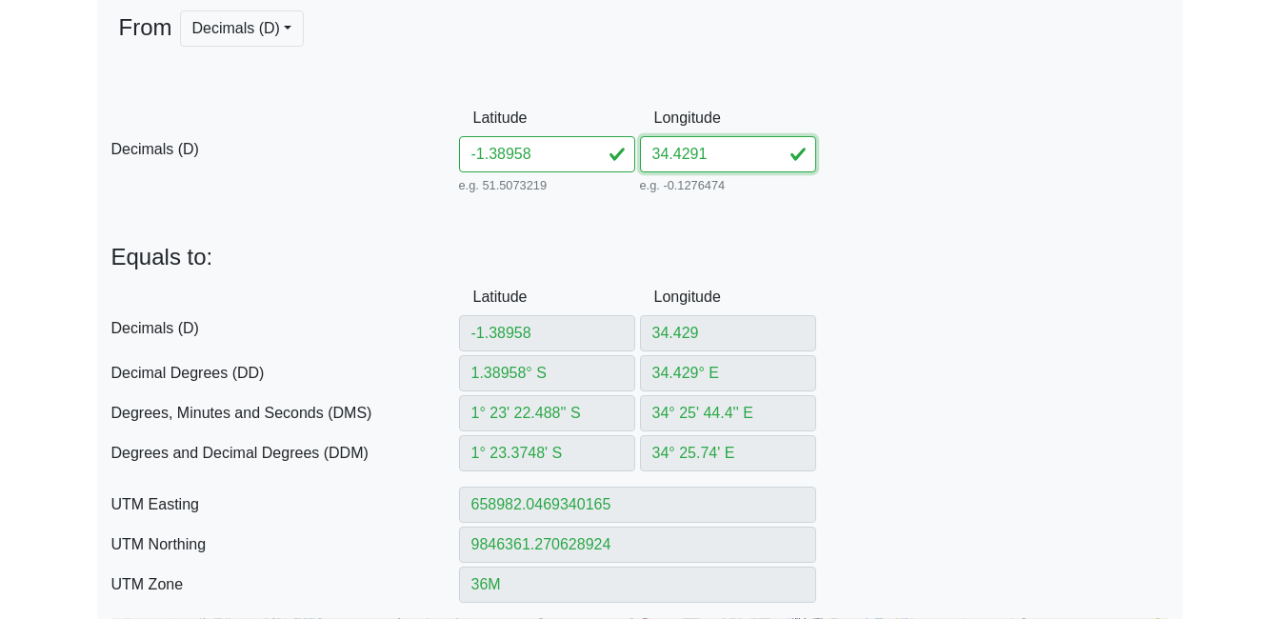
type input "9846361.263896964"
type input "34.42916"
type input "34.42916° E"
type input "34° 25' 44.976'' E"
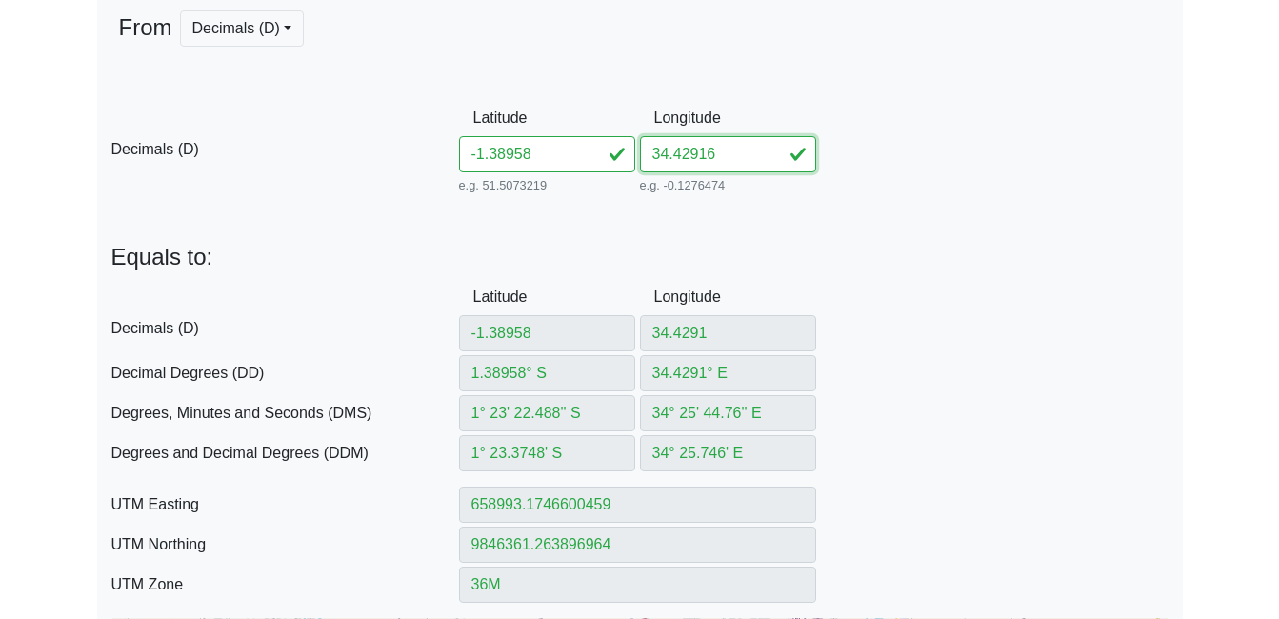
type input "34° 25.7496' E"
type input "658999.8512958987"
type input "9846361.259857561"
drag, startPoint x: 496, startPoint y: 159, endPoint x: 585, endPoint y: 159, distance: 88.6
click at [585, 159] on input "-1.38958" at bounding box center [547, 154] width 176 height 36
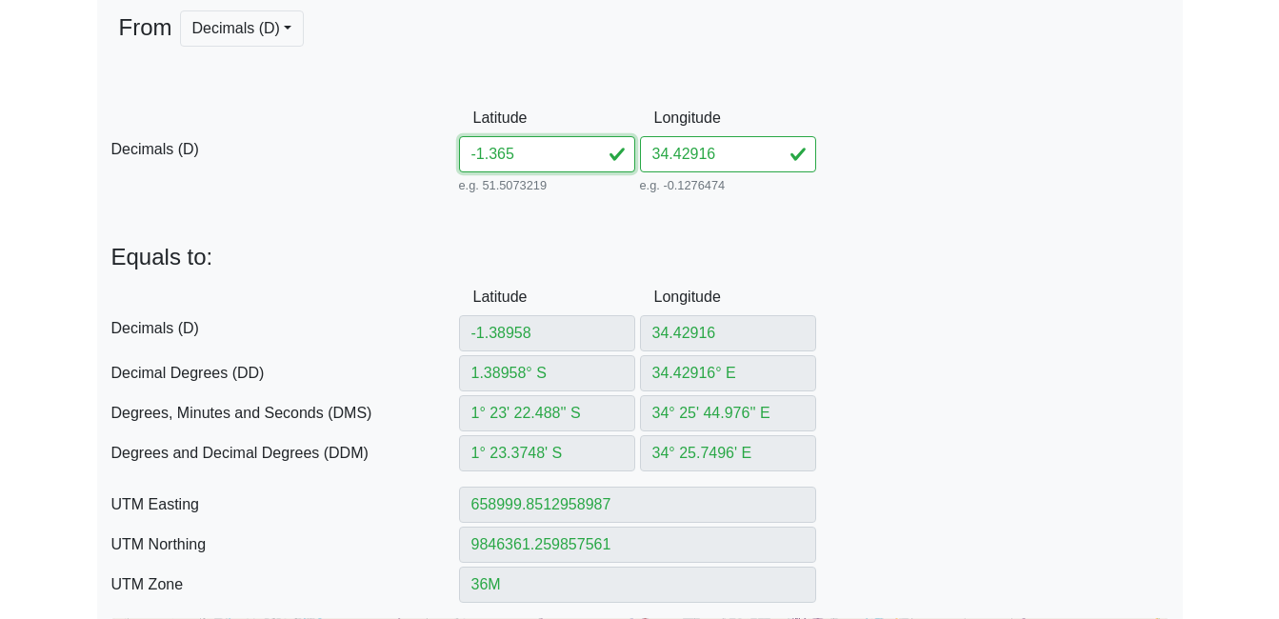
type input "-1.3651"
type input "1.3651° S"
type input "1° 21' 54.36'' S"
type input "1° 21.906' S"
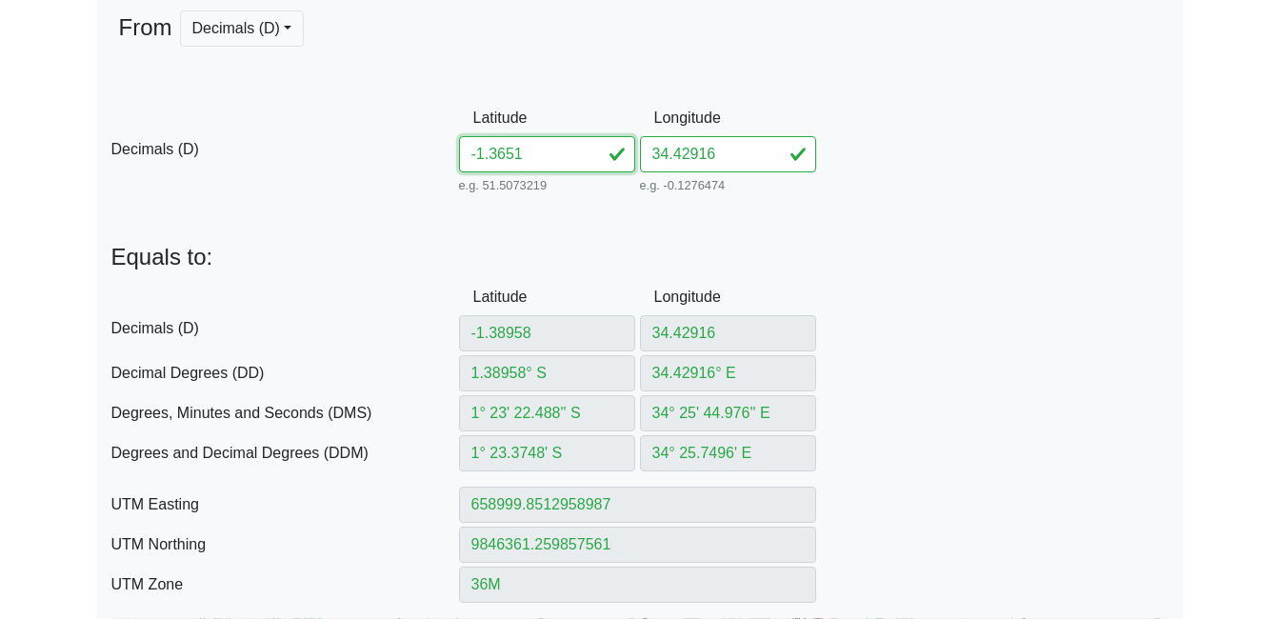
type input "659001.4744396466"
type input "9849067.897745479"
type input "-1.36"
drag, startPoint x: 673, startPoint y: 154, endPoint x: 784, endPoint y: 159, distance: 110.6
click at [784, 159] on input "34.42916" at bounding box center [728, 154] width 176 height 36
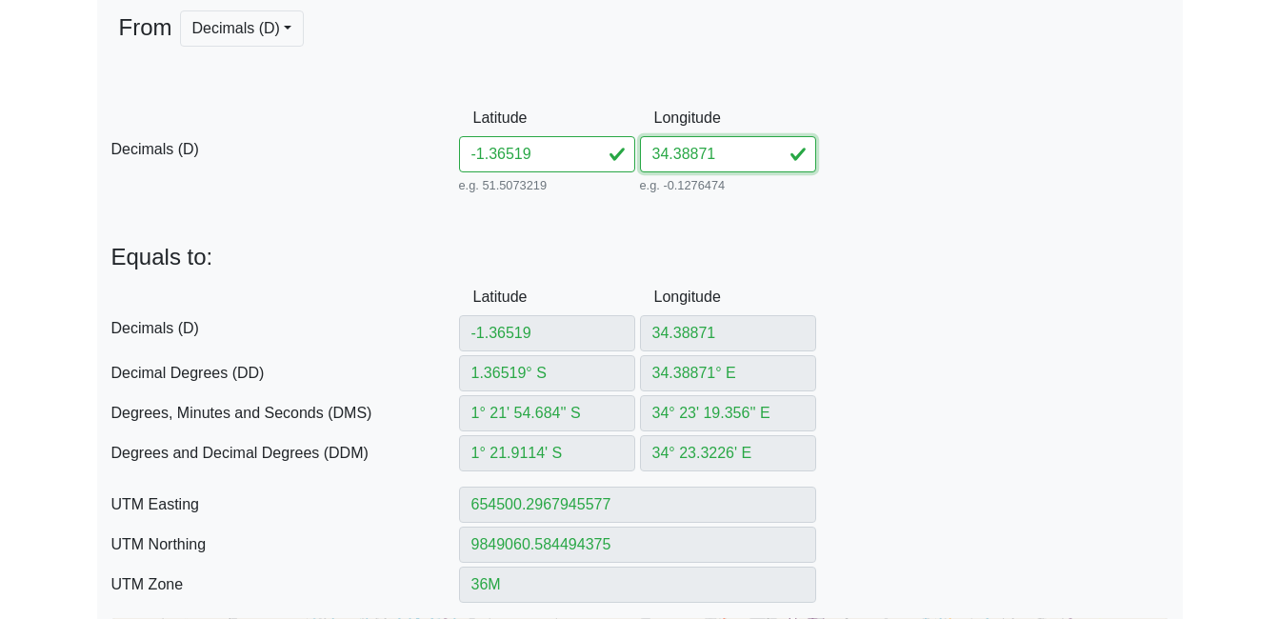
drag, startPoint x: 683, startPoint y: 159, endPoint x: 749, endPoint y: 160, distance: 65.7
click at [749, 160] on input "34.38871" at bounding box center [728, 154] width 176 height 36
drag, startPoint x: 499, startPoint y: 161, endPoint x: 537, endPoint y: 163, distance: 38.1
click at [537, 163] on input "-1.36519" at bounding box center [547, 154] width 176 height 36
drag, startPoint x: 692, startPoint y: 160, endPoint x: 768, endPoint y: 179, distance: 78.5
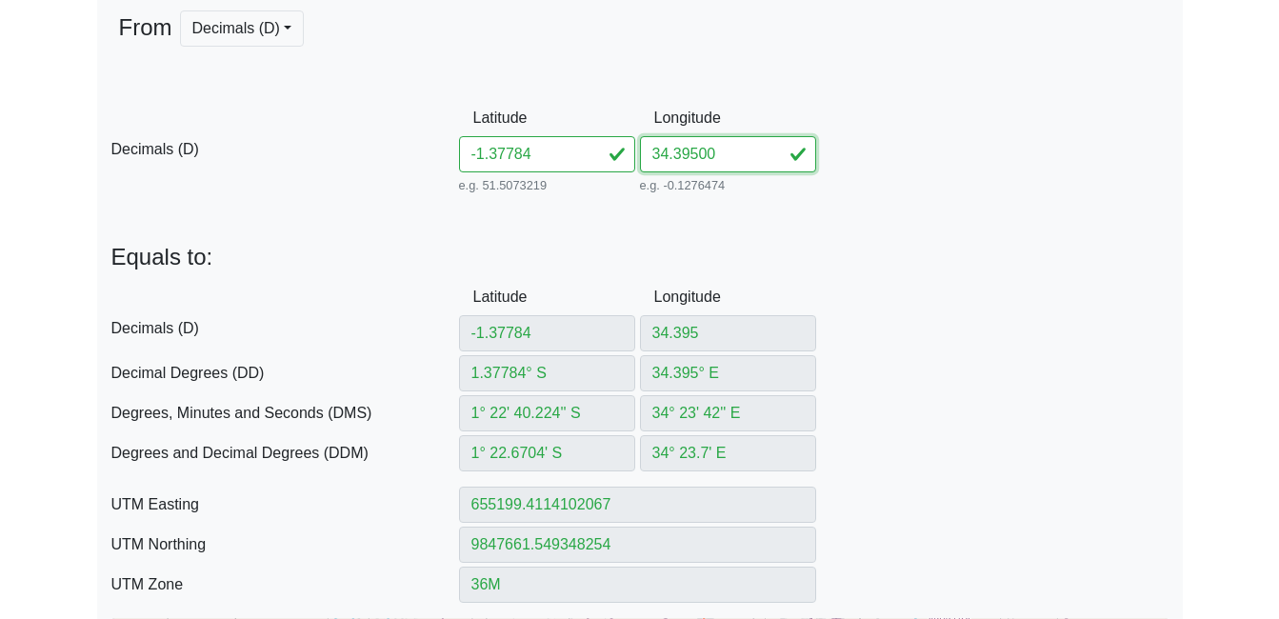
click at [768, 179] on div "Longitude 34.39500 e.g. -0.1276474 Between -180 and 180" at bounding box center [730, 149] width 181 height 98
click at [536, 156] on input "-1.37784" at bounding box center [547, 154] width 176 height 36
drag, startPoint x: 688, startPoint y: 161, endPoint x: 743, endPoint y: 168, distance: 55.6
click at [743, 168] on input "34.39770" at bounding box center [728, 154] width 176 height 36
drag, startPoint x: 689, startPoint y: 156, endPoint x: 772, endPoint y: 159, distance: 82.9
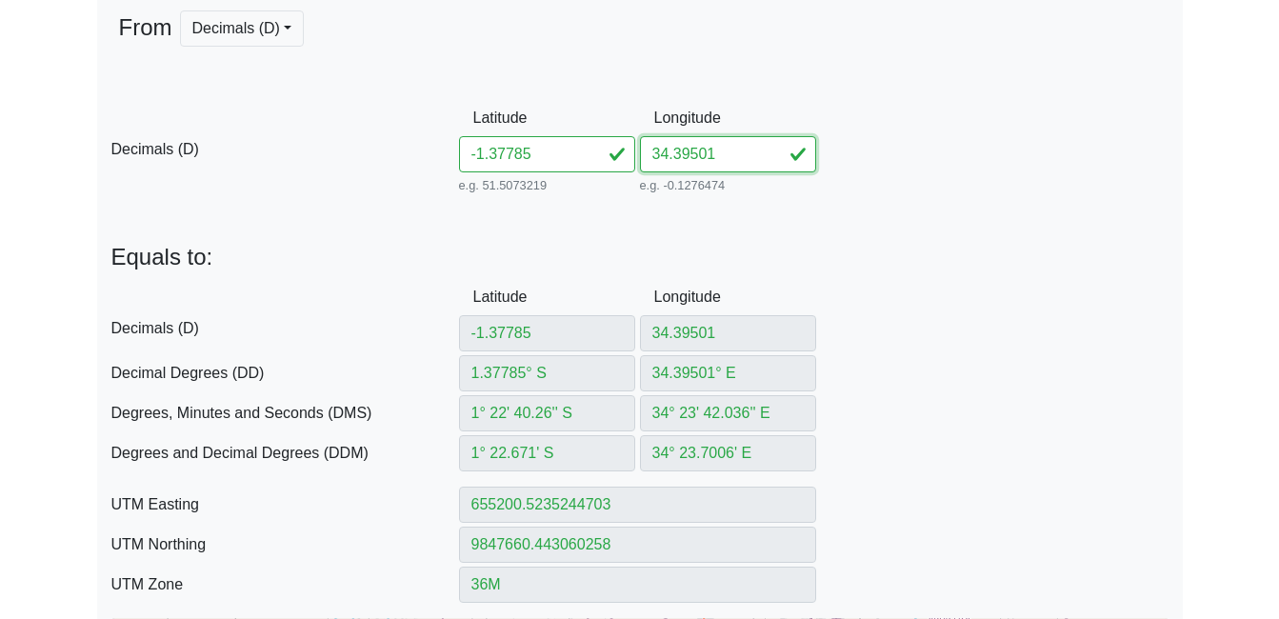
click at [772, 159] on input "34.39501" at bounding box center [728, 154] width 176 height 36
drag, startPoint x: 498, startPoint y: 157, endPoint x: 573, endPoint y: 156, distance: 75.3
click at [573, 156] on input "-1.37785" at bounding box center [547, 154] width 176 height 36
drag, startPoint x: 683, startPoint y: 155, endPoint x: 804, endPoint y: 155, distance: 121.0
click at [804, 155] on input "34.39770" at bounding box center [728, 154] width 176 height 36
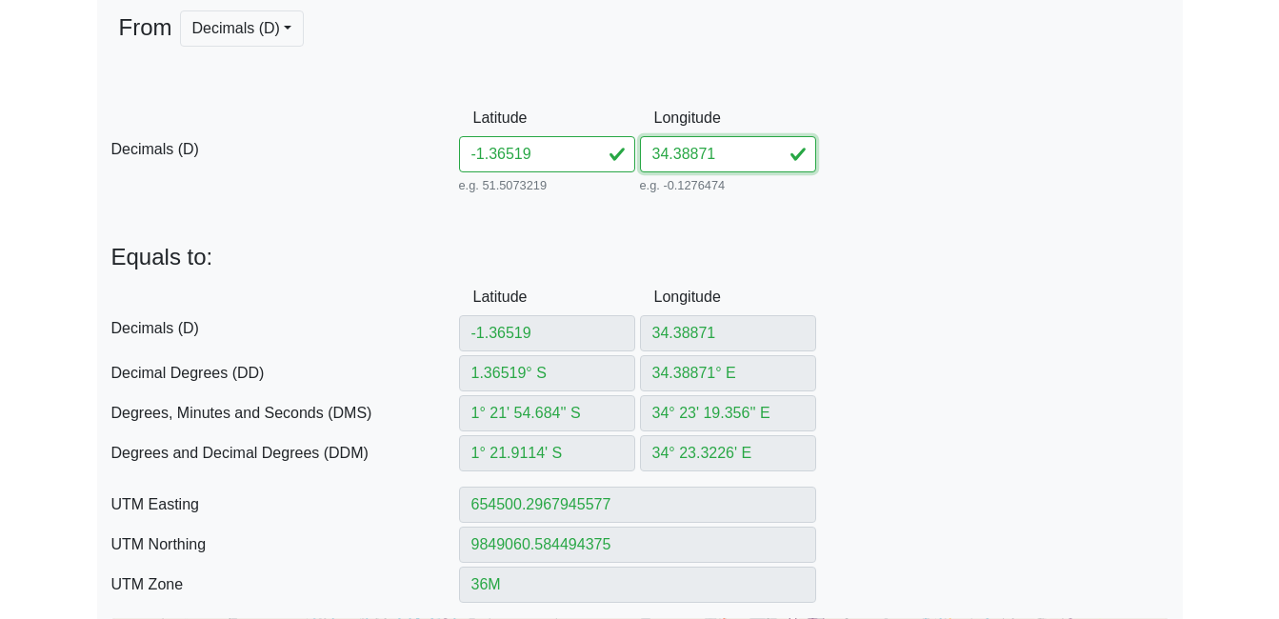
drag, startPoint x: 681, startPoint y: 158, endPoint x: 822, endPoint y: 158, distance: 141.0
click at [822, 158] on div "D Decimals (D) Latitude -1.36519 e.g. 51.5073219 Between -90 and 90 Longitude 3…" at bounding box center [640, 149] width 1086 height 98
